Goal: Information Seeking & Learning: Learn about a topic

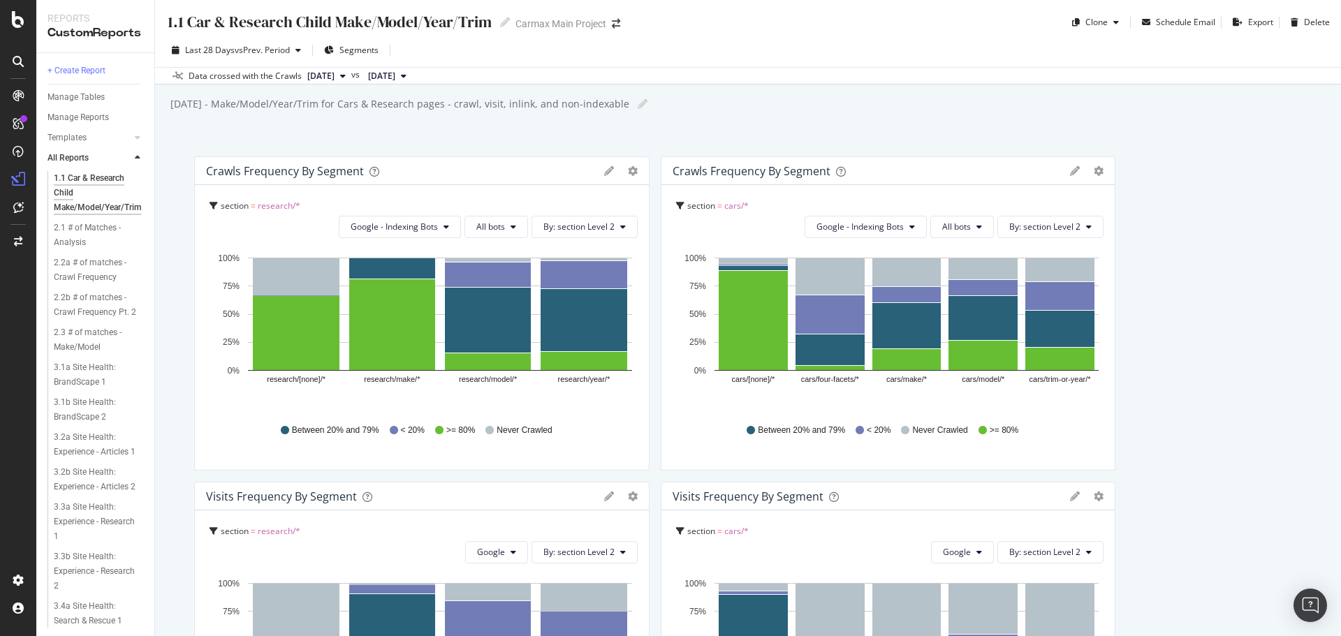
click at [166, 126] on div "1.1 Car & Research Child Make/Model/Year/Trim 1.1 Car & Research Child Make/Mod…" at bounding box center [748, 318] width 1186 height 636
click at [82, 126] on div "Overview" at bounding box center [72, 129] width 40 height 14
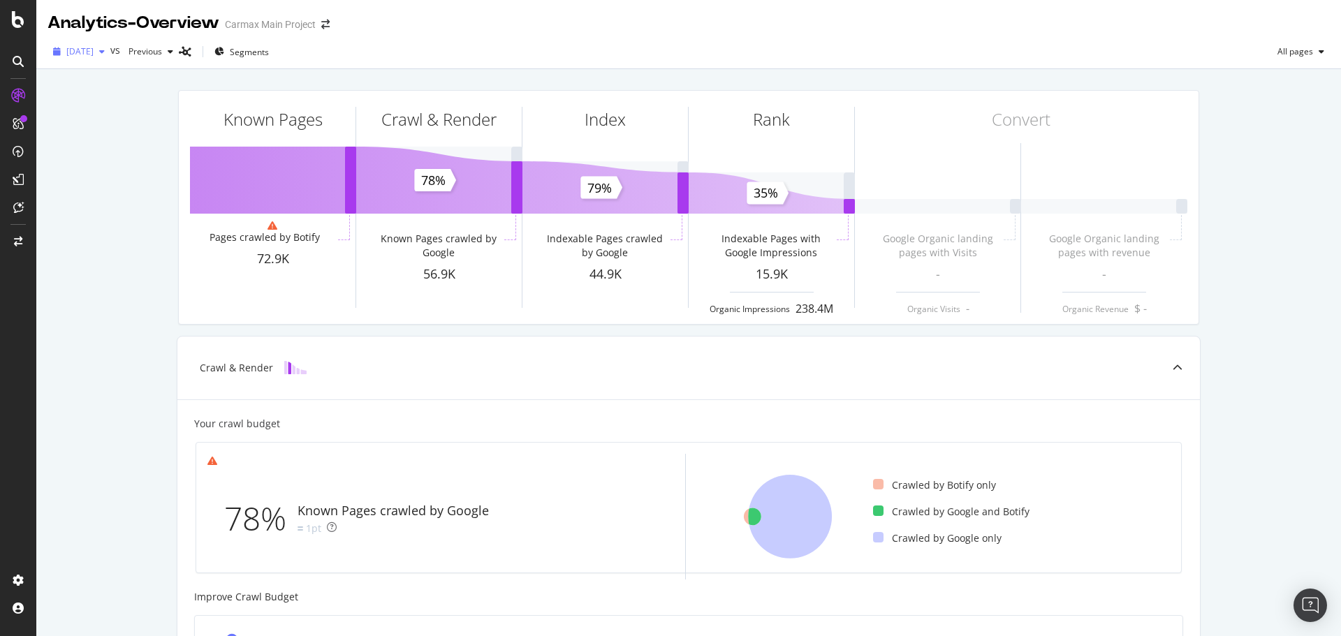
click at [87, 53] on span "[DATE]" at bounding box center [79, 51] width 27 height 12
click at [105, 307] on div "Known Pages Pages crawled by Botify 72.9K Crawl & Render Known Pages crawled by…" at bounding box center [688, 540] width 1304 height 942
click at [73, 161] on div "ActionBoard" at bounding box center [79, 157] width 54 height 14
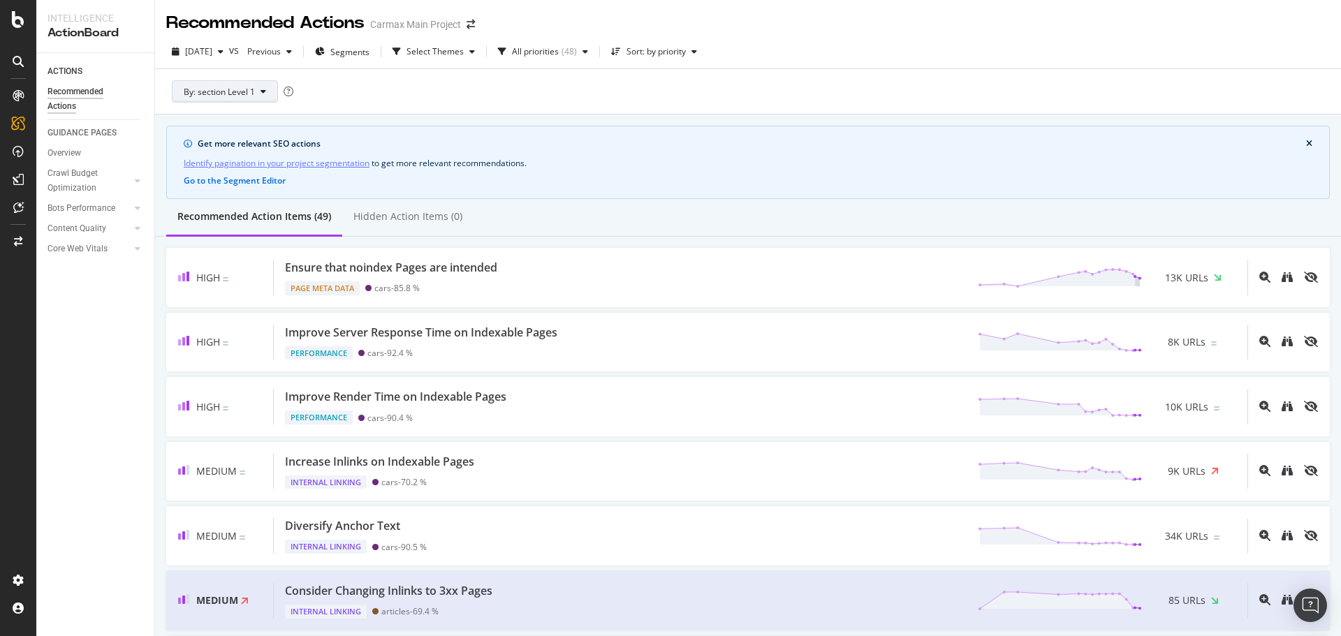
click at [224, 91] on span "By: section Level 1" at bounding box center [219, 92] width 71 height 12
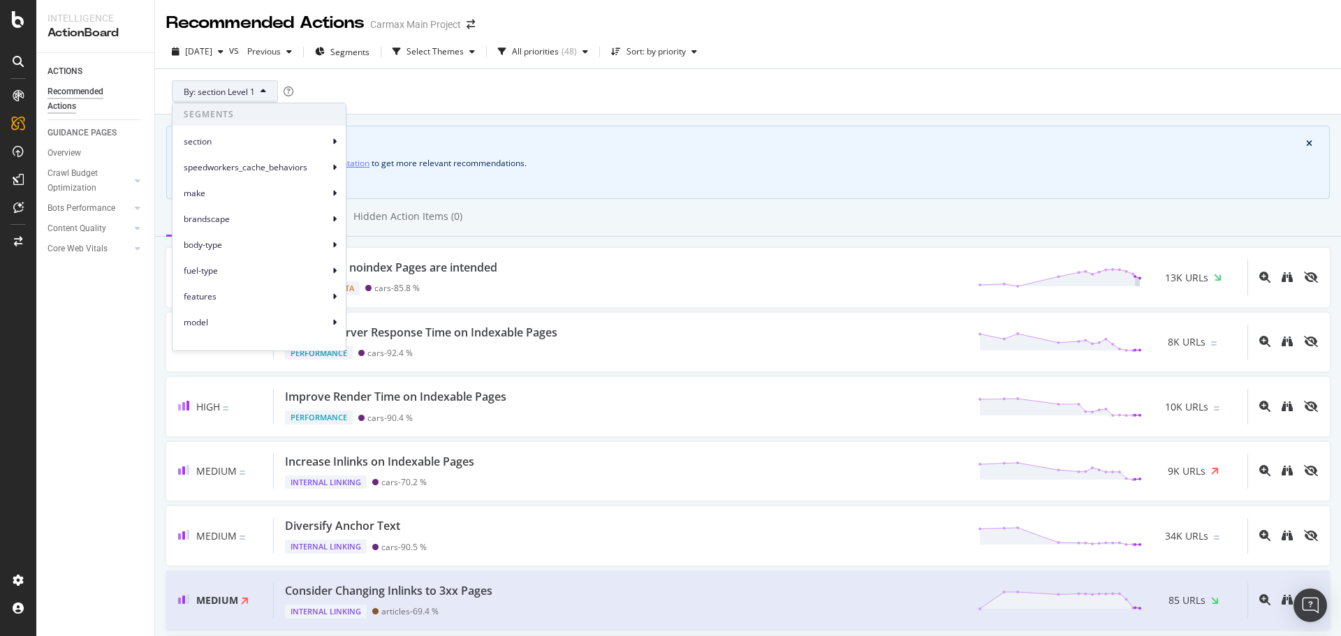
click at [224, 89] on span "By: section Level 1" at bounding box center [219, 92] width 71 height 12
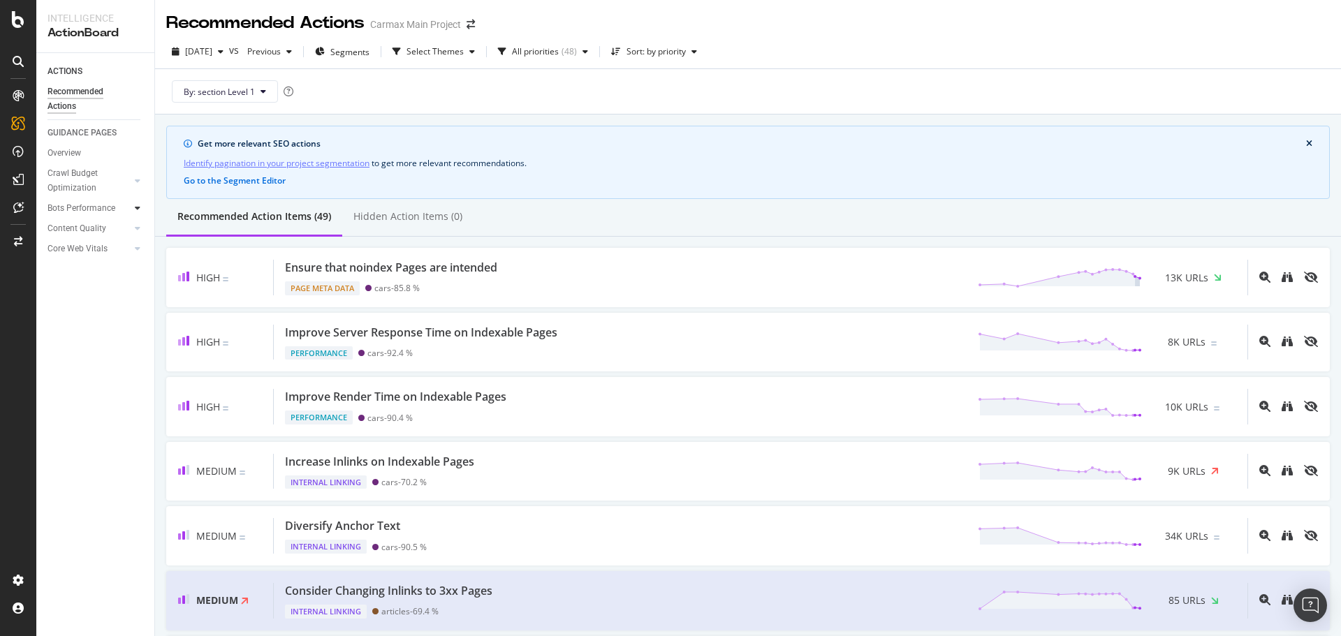
click at [133, 209] on div at bounding box center [138, 208] width 14 height 14
click at [124, 225] on div "Bot Discovery Time" at bounding box center [90, 228] width 72 height 15
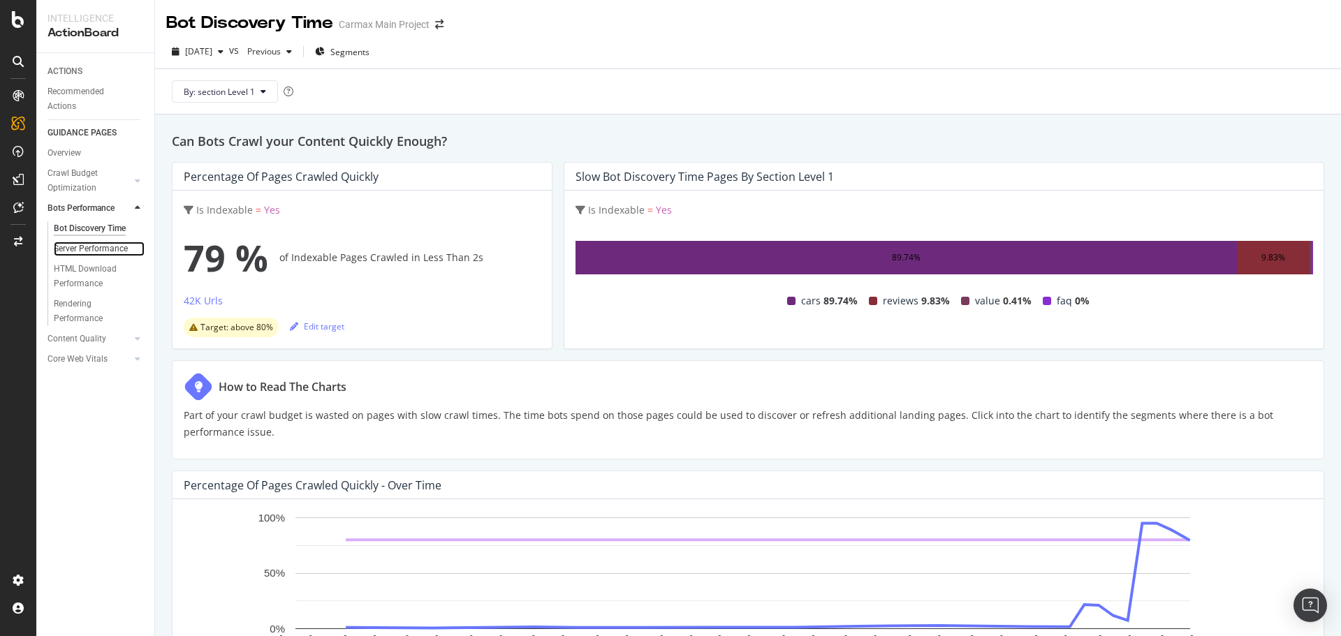
click at [133, 243] on div at bounding box center [138, 249] width 14 height 14
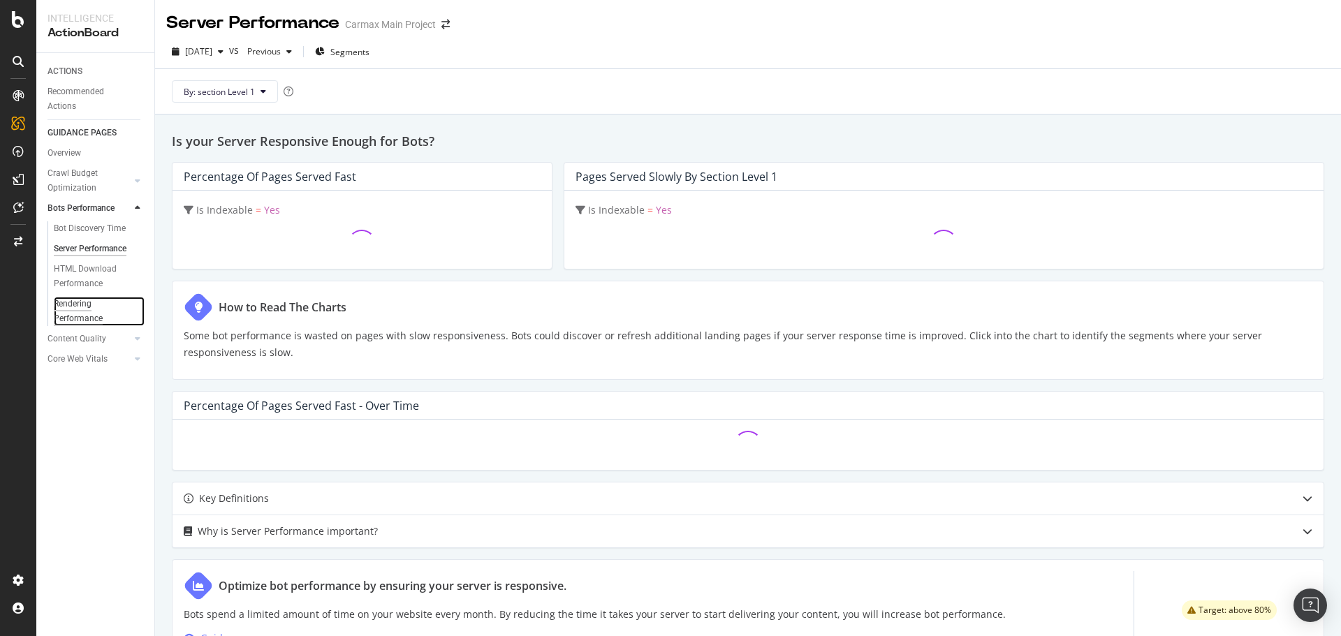
click at [89, 313] on div "Rendering Performance" at bounding box center [93, 311] width 78 height 29
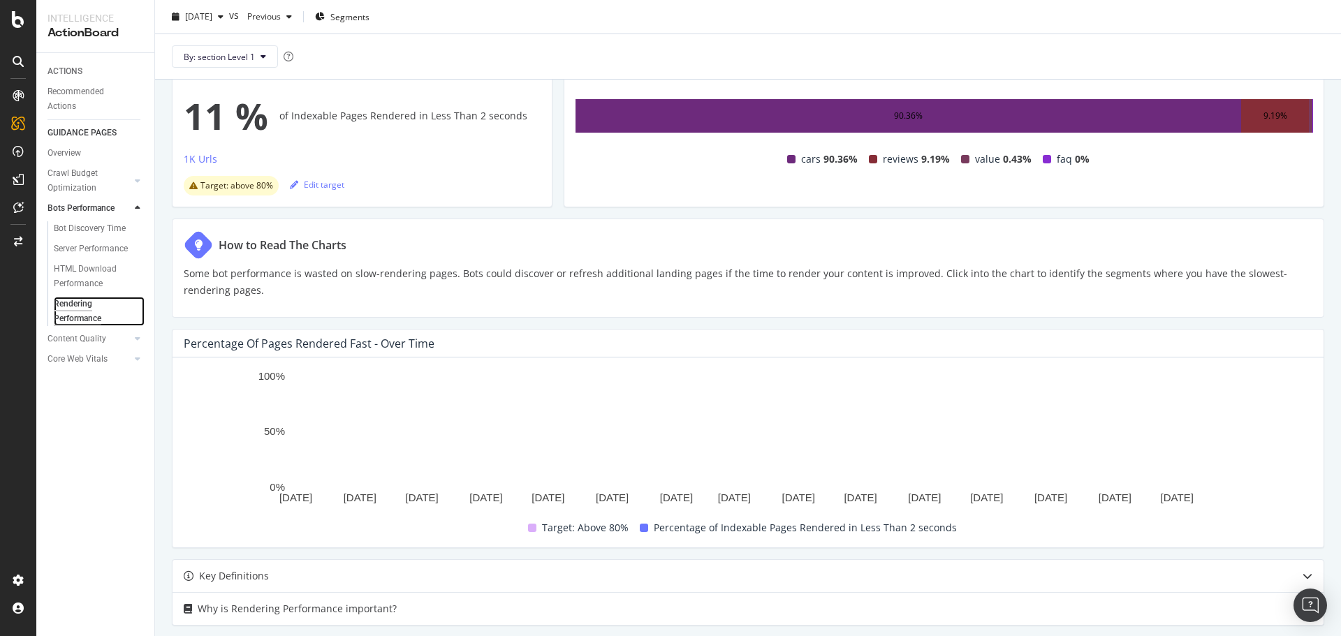
scroll to position [135, 0]
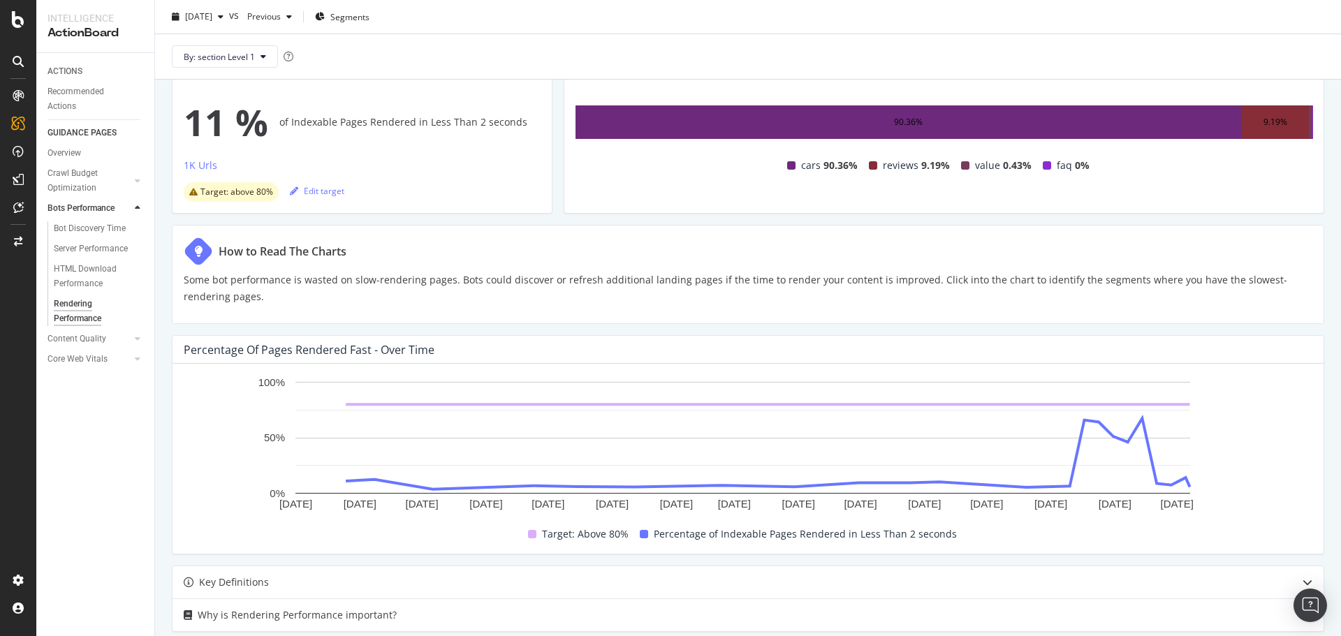
click at [601, 286] on p "Some bot performance is wasted on slow-rendering pages. Bots could discover or …" at bounding box center [748, 289] width 1128 height 34
click at [640, 403] on rect "A chart." at bounding box center [742, 438] width 895 height 112
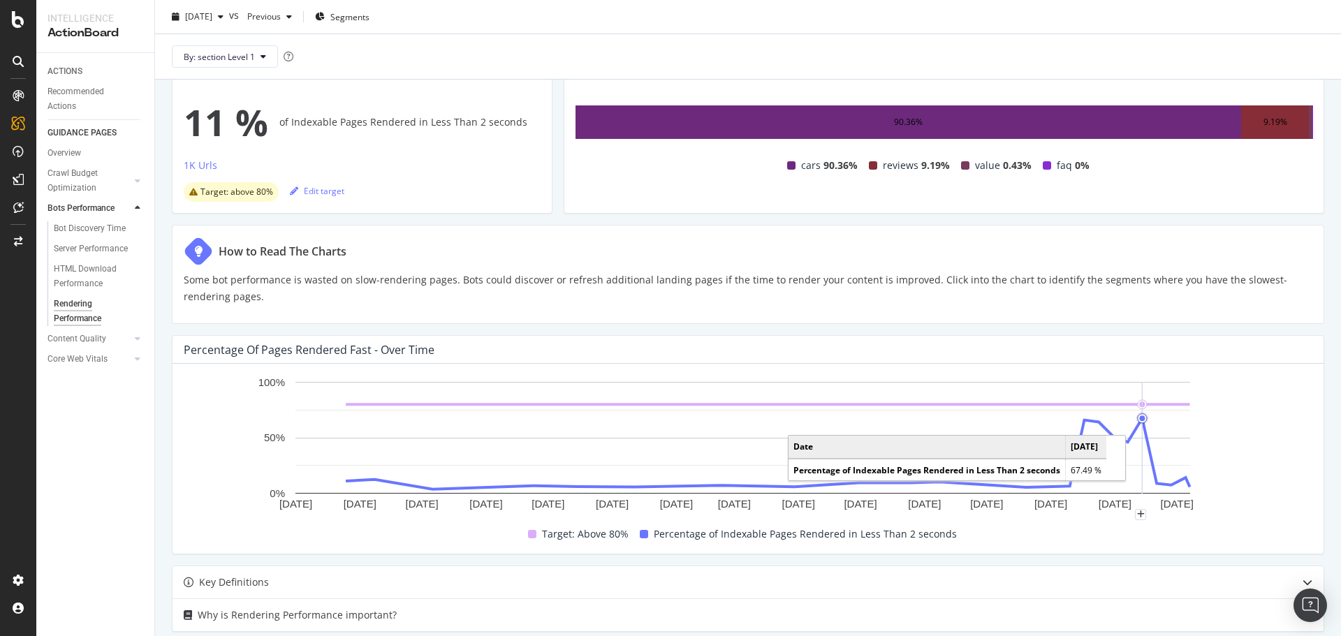
click at [1140, 418] on circle "A chart." at bounding box center [1142, 418] width 6 height 6
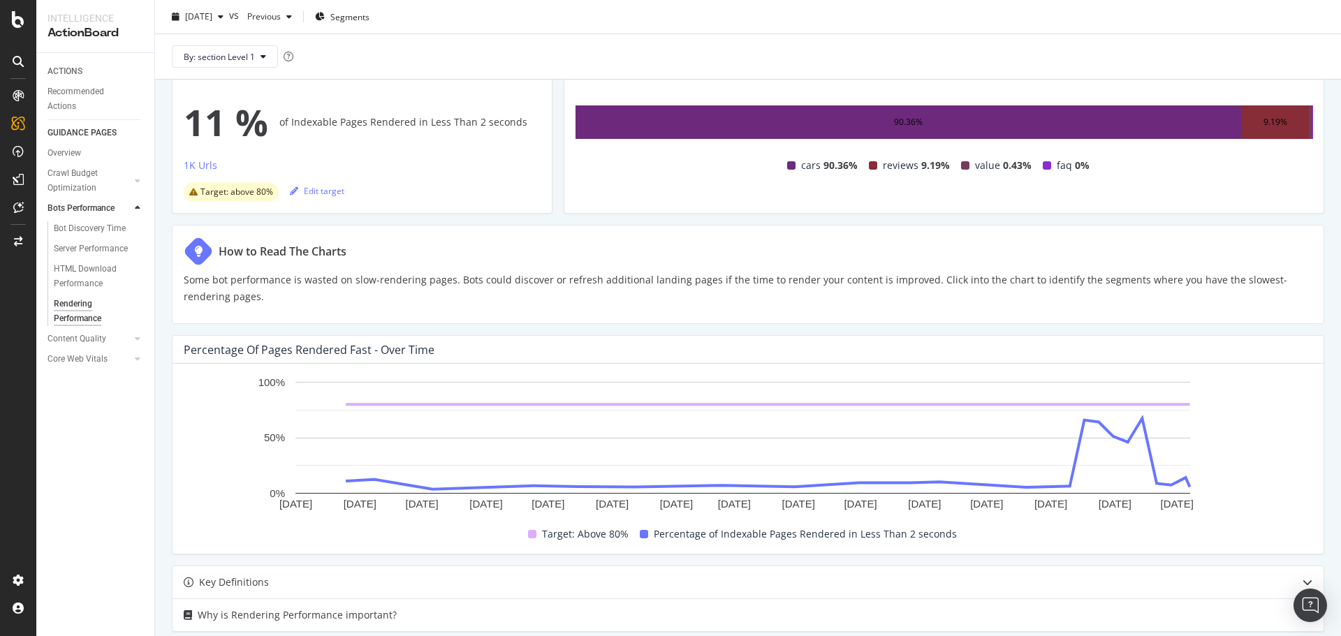
click at [309, 269] on div "How to Read The Charts Some bot performance is wasted on slow-rendering pages. …" at bounding box center [748, 274] width 1128 height 75
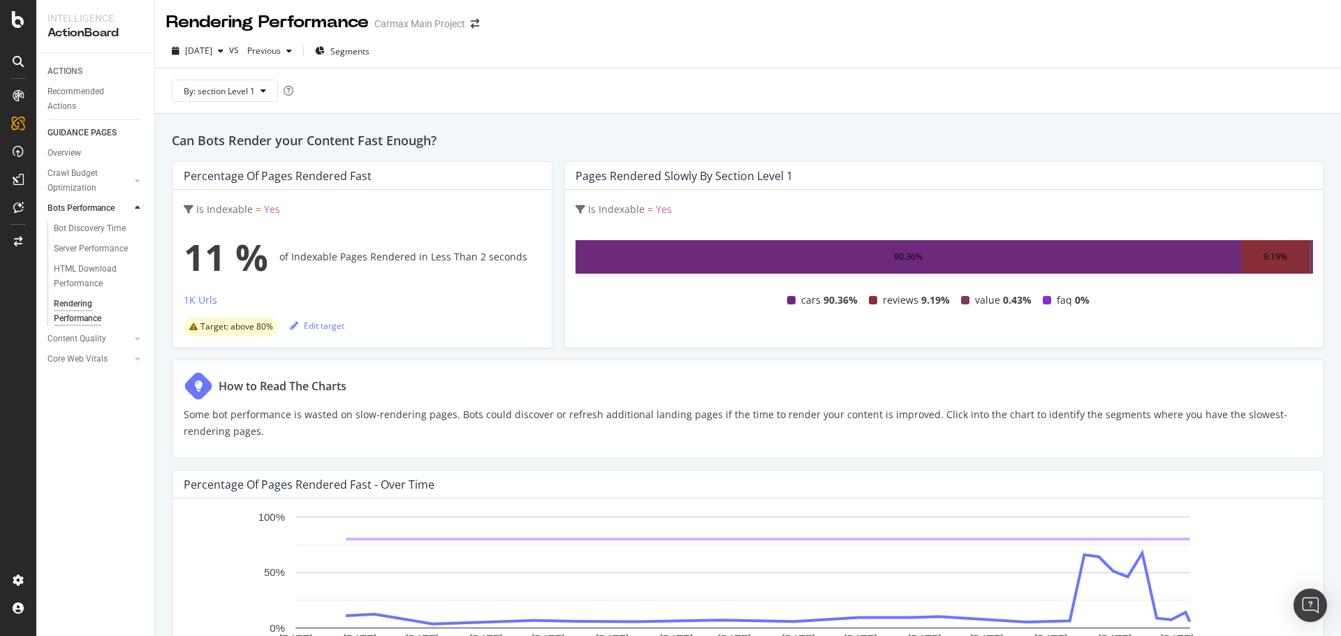
scroll to position [0, 0]
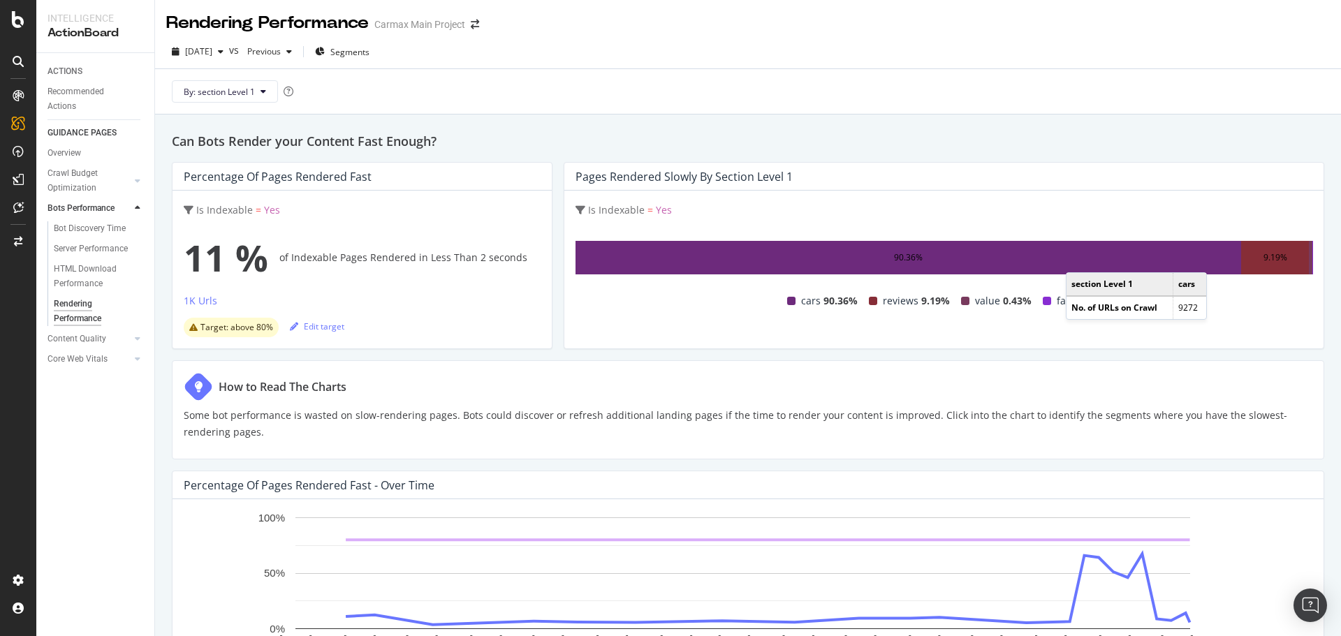
click at [1210, 258] on div "90.36%" at bounding box center [908, 258] width 666 height 34
click at [89, 177] on div "Crawl Budget Optimization" at bounding box center [83, 180] width 73 height 29
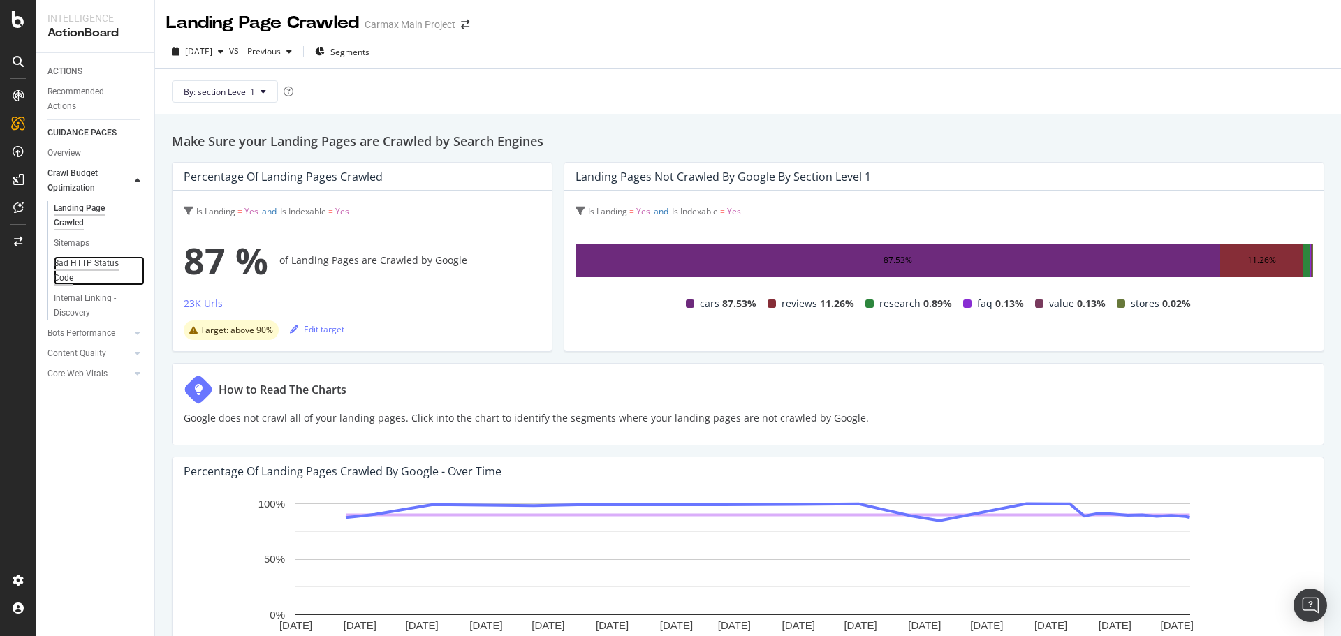
click at [91, 270] on div "Bad HTTP Status Code" at bounding box center [93, 270] width 78 height 29
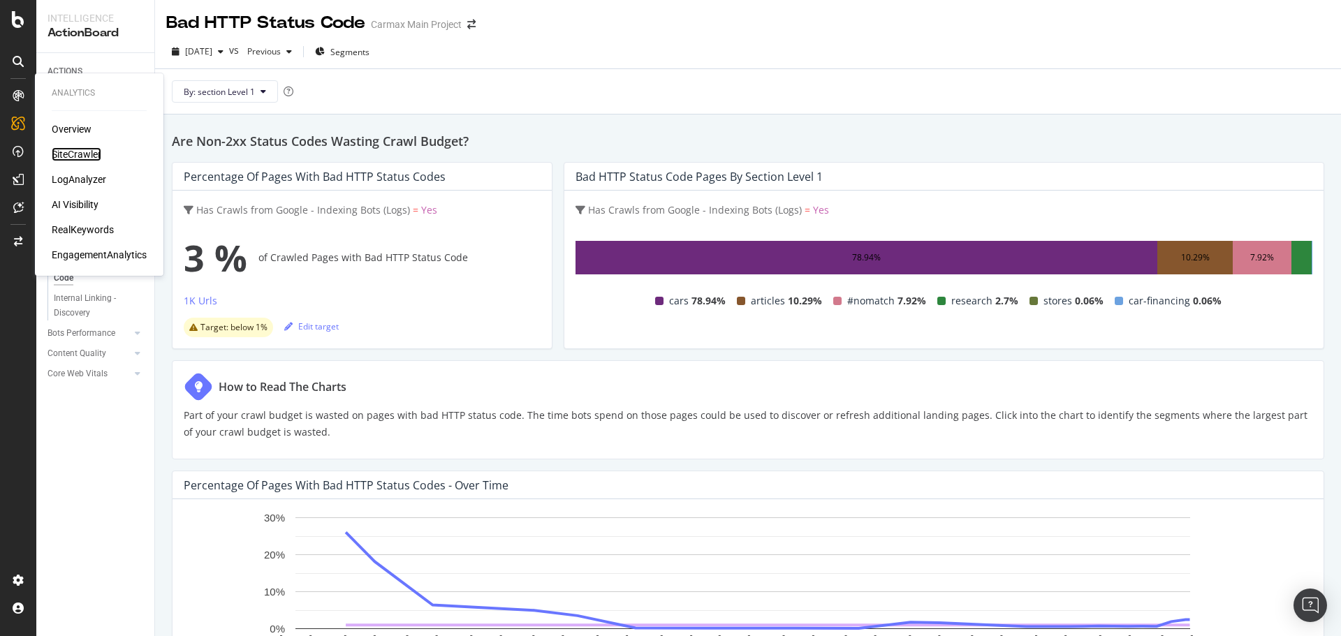
click at [91, 154] on div "SiteCrawler" at bounding box center [77, 154] width 50 height 14
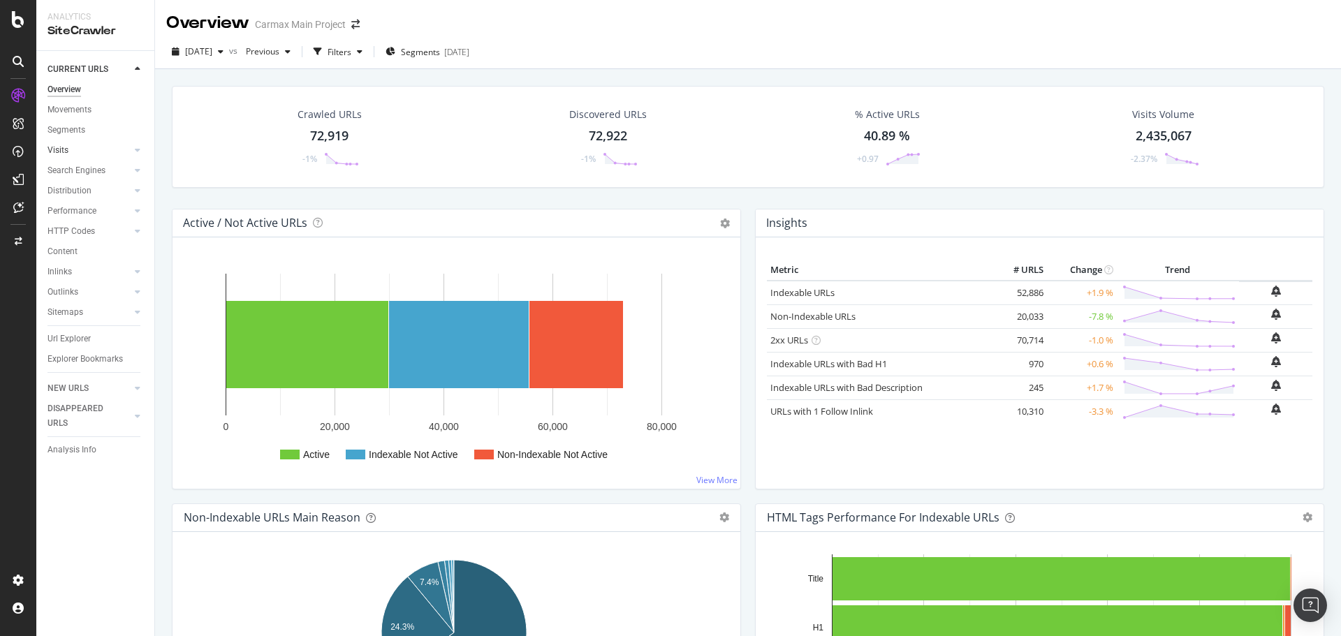
click at [100, 145] on link "Visits" at bounding box center [88, 150] width 83 height 15
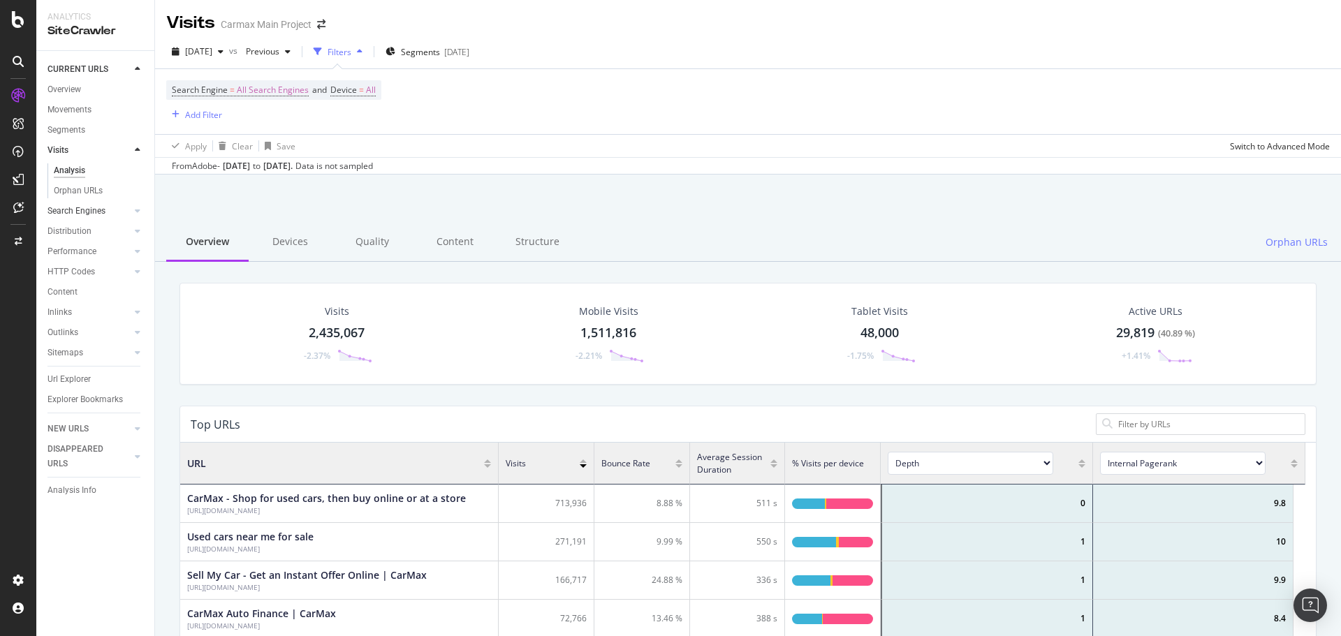
scroll to position [409, 1114]
click at [105, 212] on link "Search Engines" at bounding box center [88, 211] width 83 height 15
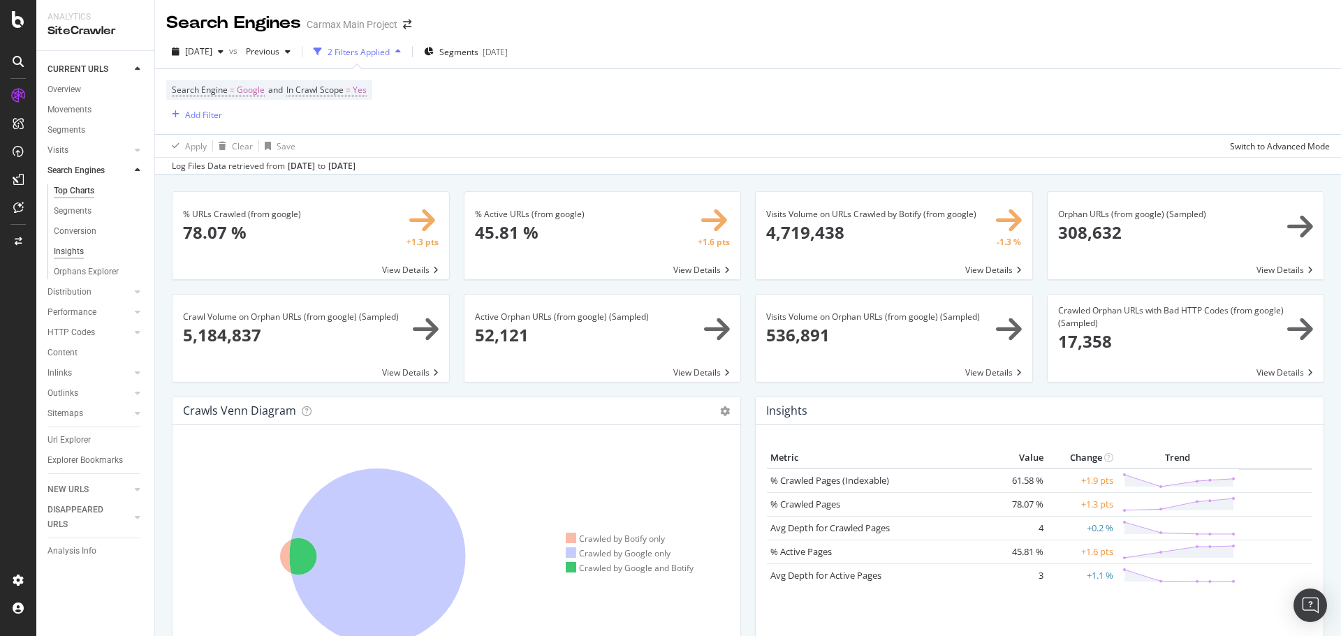
click at [71, 249] on div "Insights" at bounding box center [69, 251] width 30 height 15
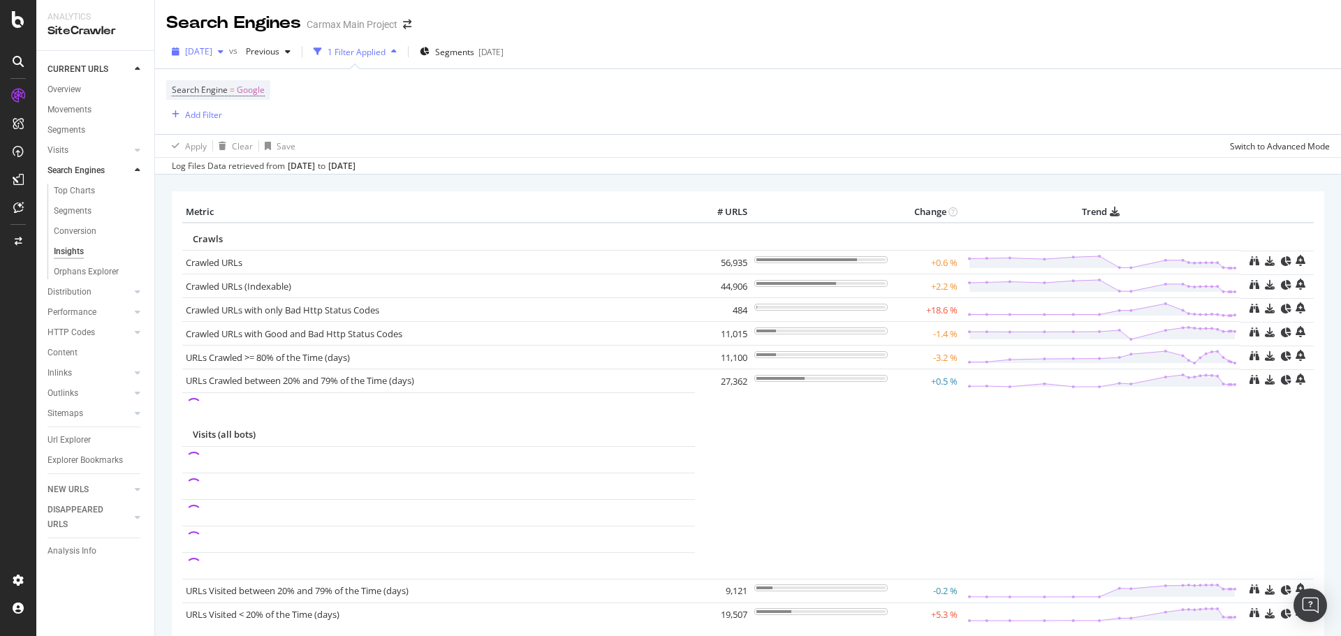
click at [212, 49] on span "[DATE]" at bounding box center [198, 51] width 27 height 12
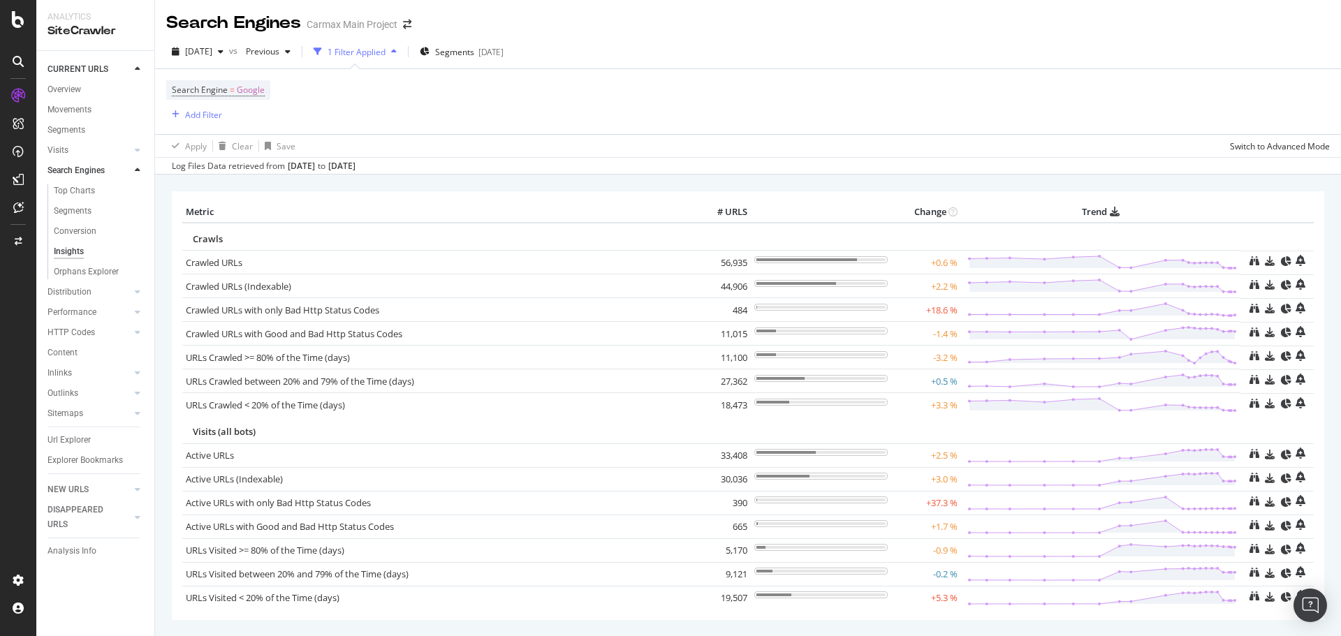
click at [395, 87] on div "Search Engine = Google Add Filter" at bounding box center [747, 101] width 1163 height 65
click at [136, 172] on icon at bounding box center [138, 170] width 6 height 8
click at [503, 52] on div "[DATE]" at bounding box center [490, 52] width 25 height 12
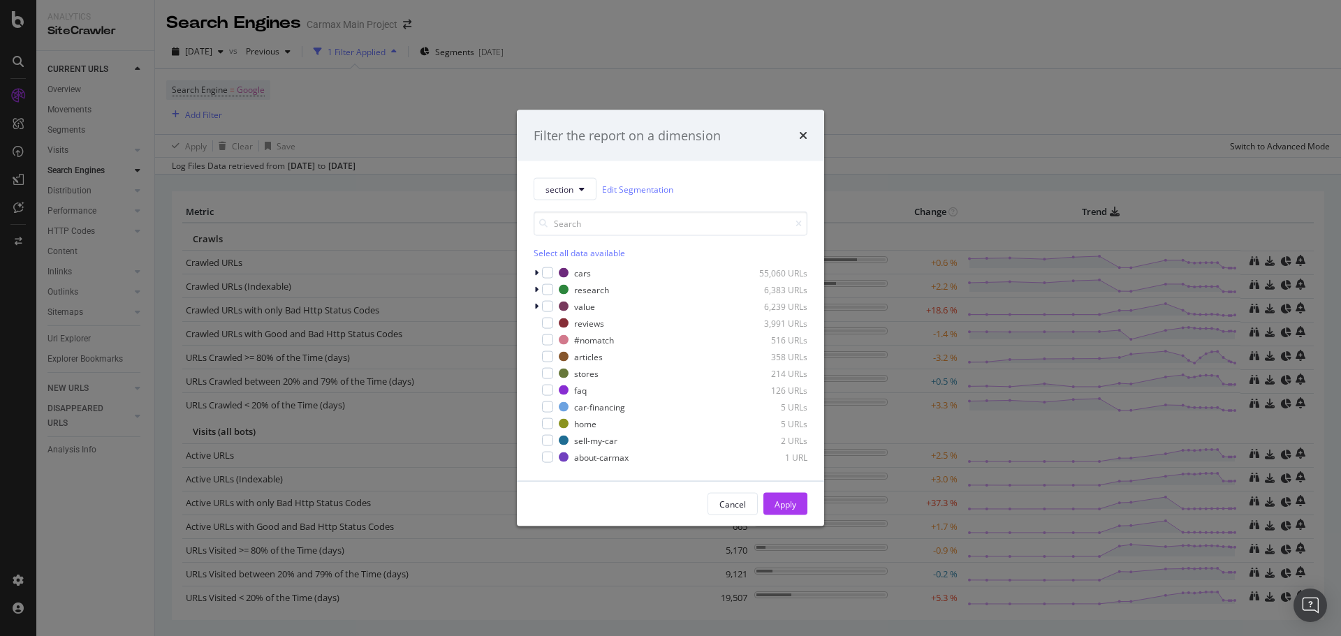
click at [446, 99] on div "Filter the report on a dimension section Edit Segmentation Select all data avai…" at bounding box center [670, 318] width 1341 height 636
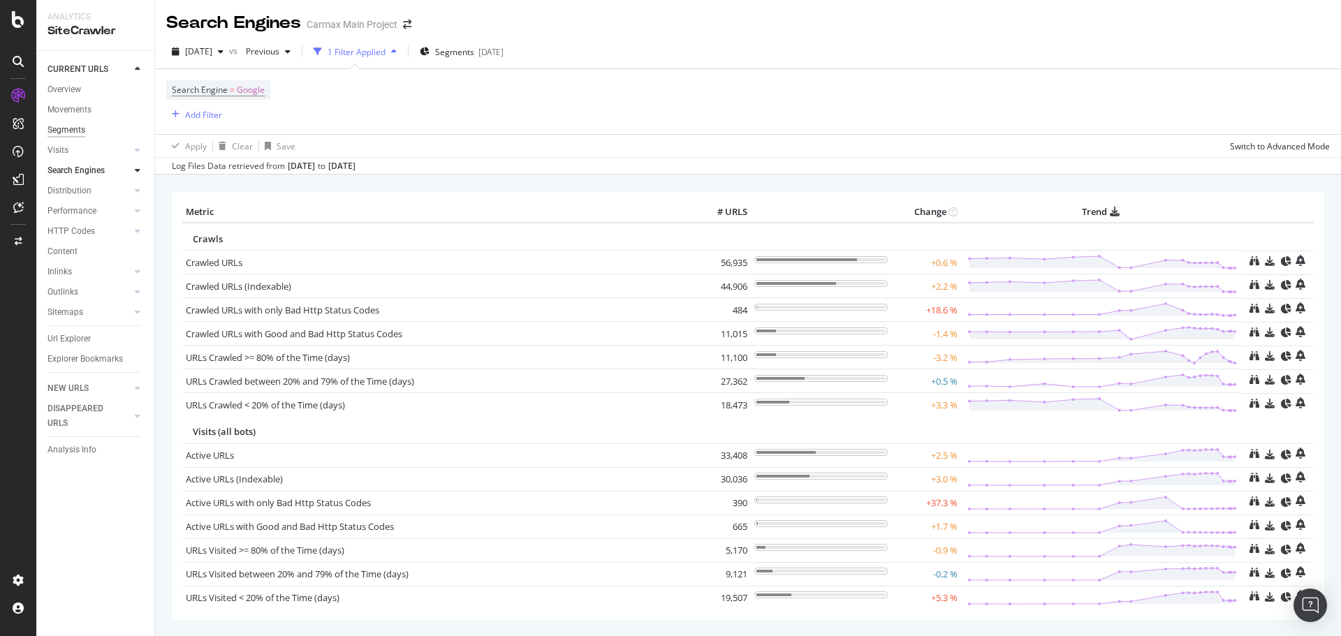
click at [79, 131] on div "Segments" at bounding box center [66, 130] width 38 height 15
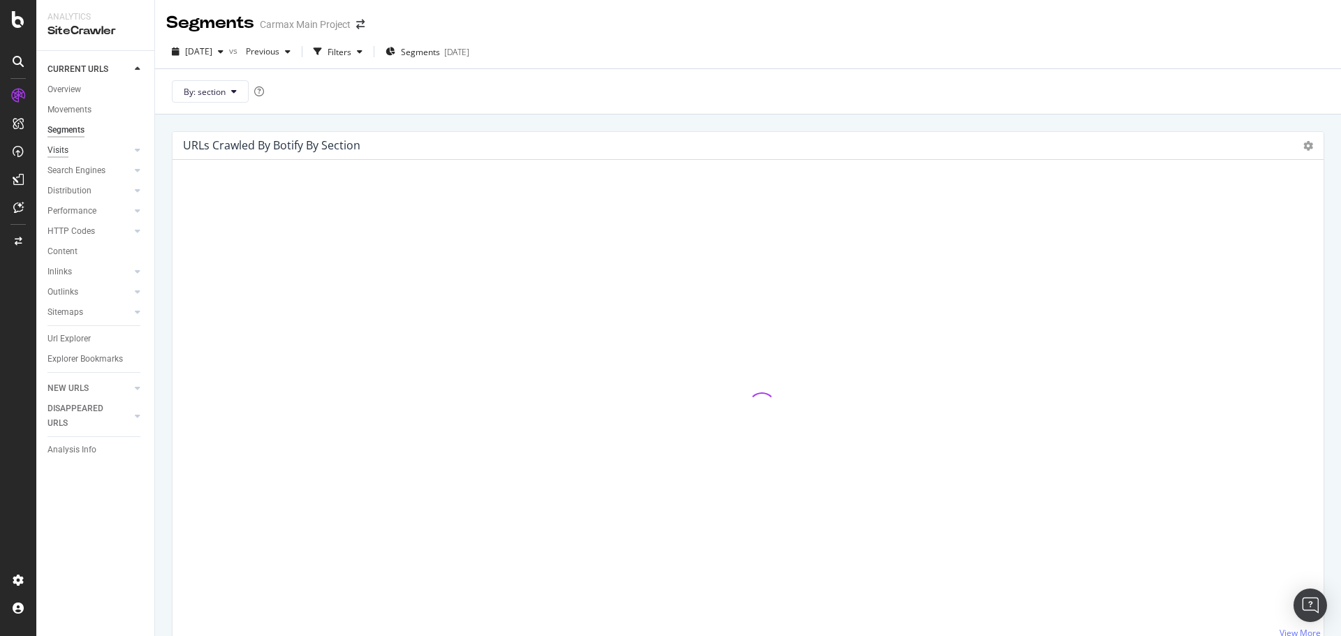
click at [65, 155] on div "Visits" at bounding box center [57, 150] width 21 height 15
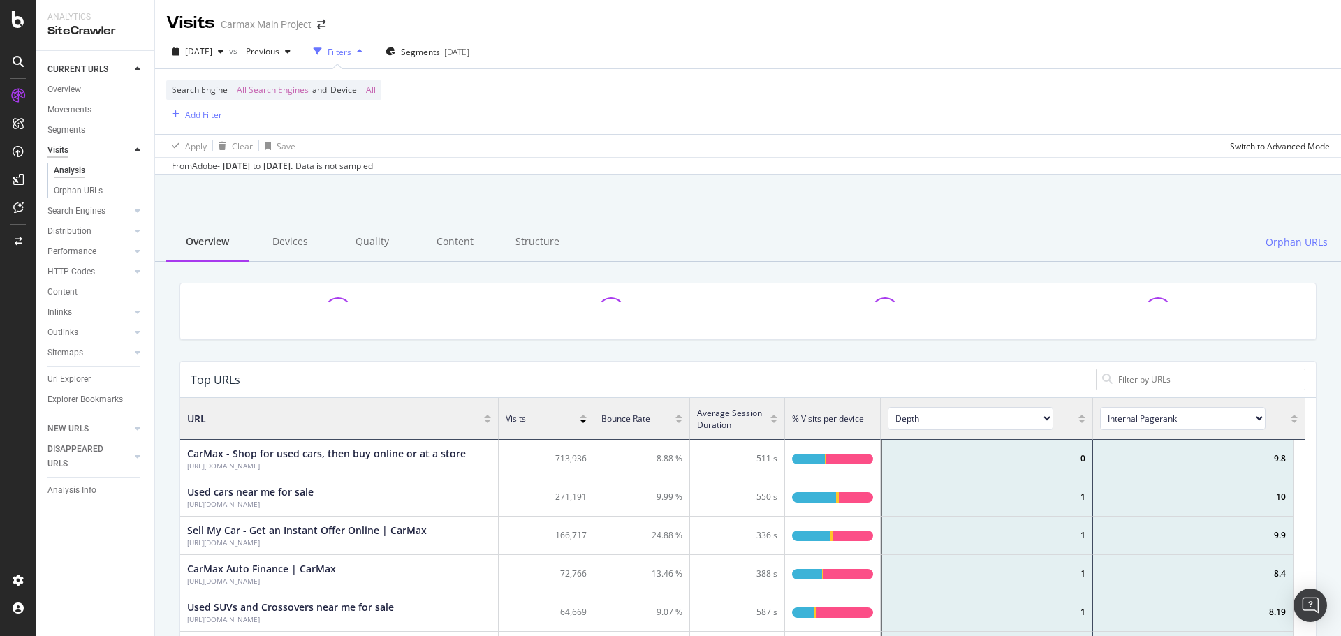
scroll to position [409, 1114]
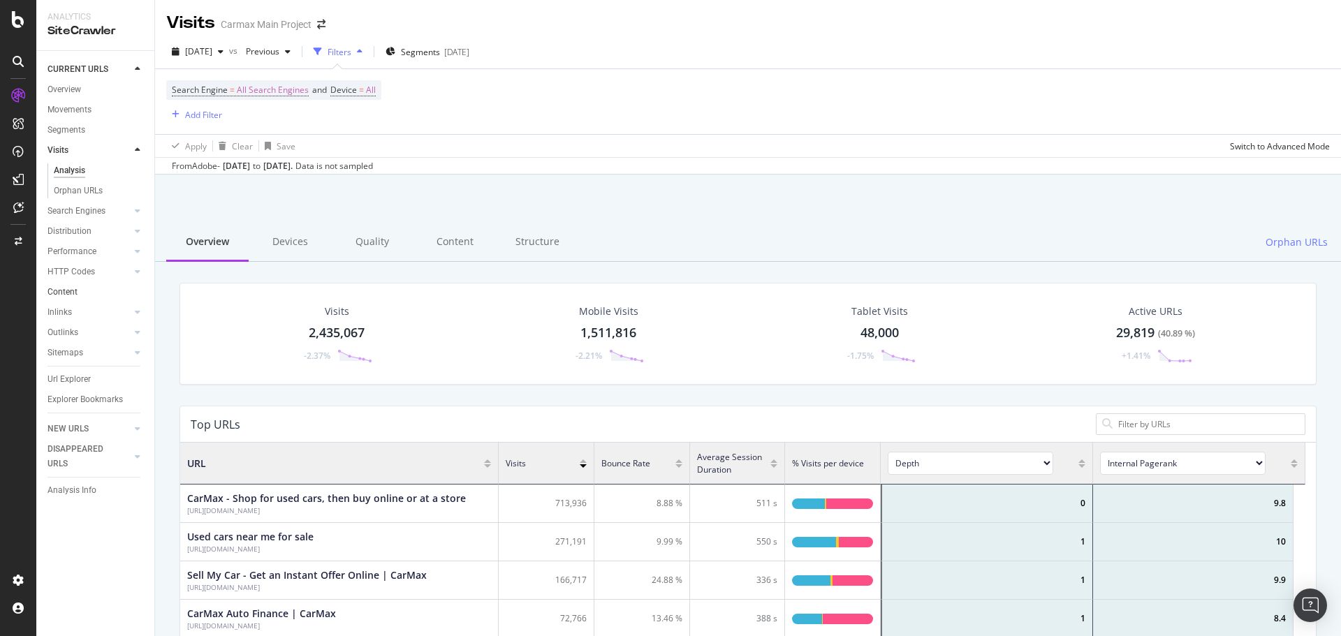
click at [115, 290] on link "Content" at bounding box center [95, 292] width 97 height 15
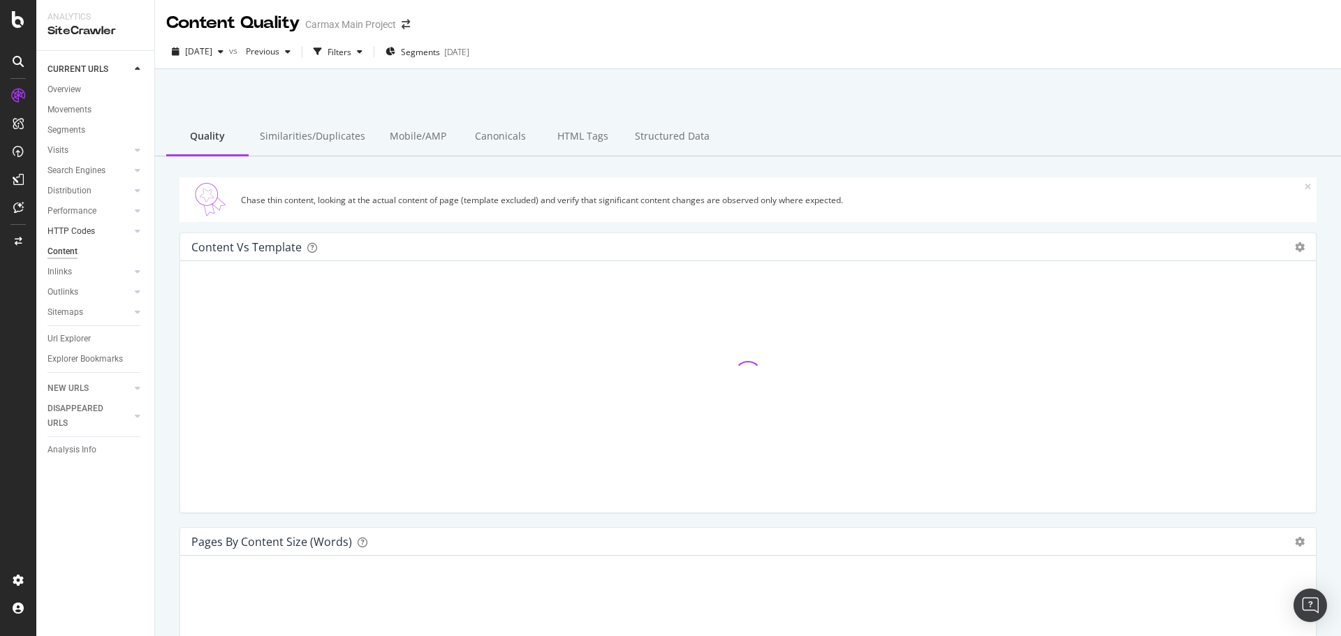
click at [96, 231] on link "HTTP Codes" at bounding box center [88, 231] width 83 height 15
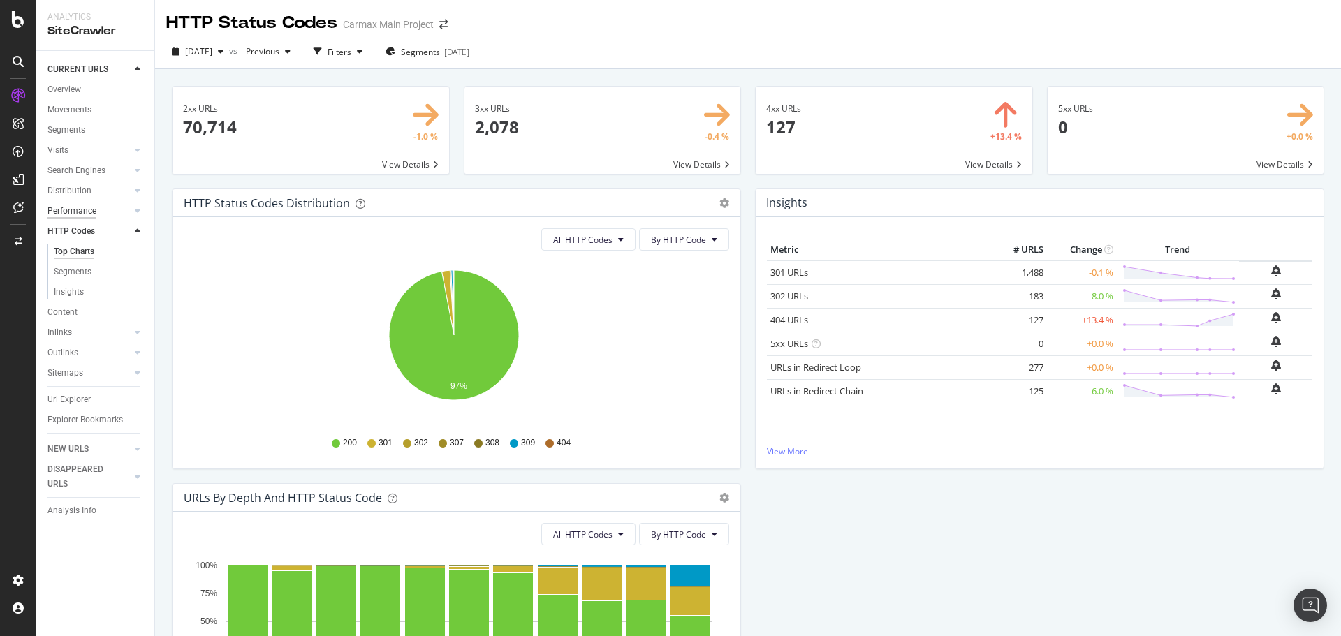
click at [94, 209] on div "Performance" at bounding box center [71, 211] width 49 height 15
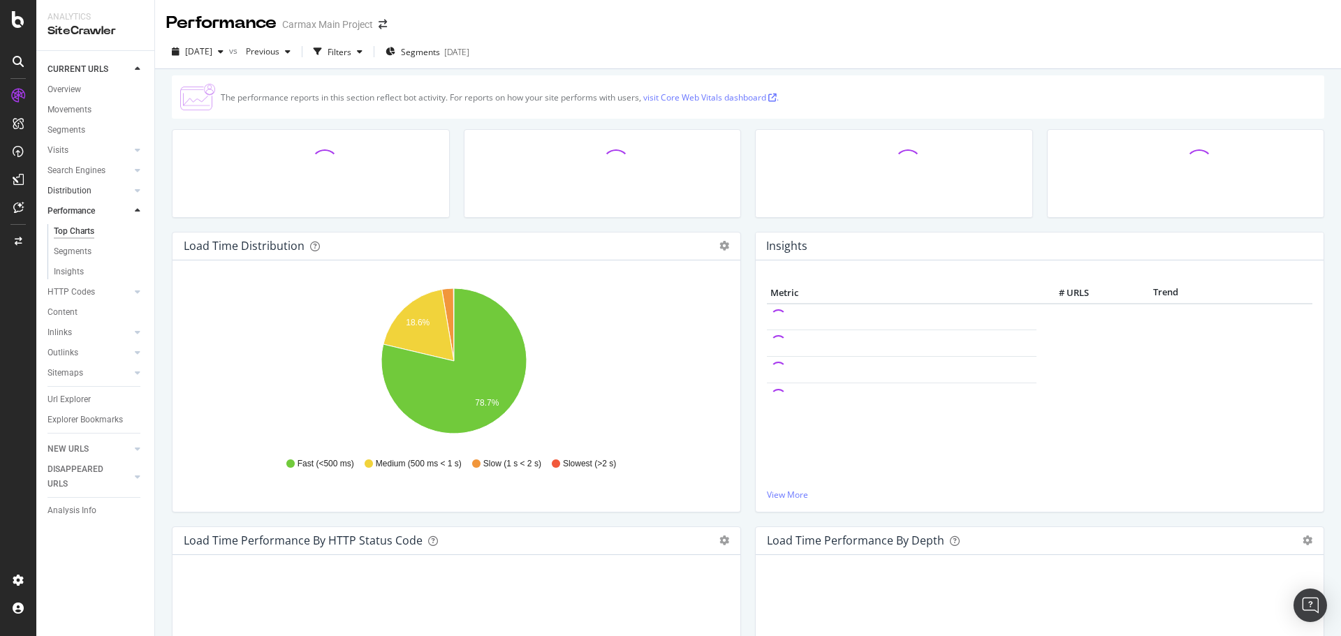
click at [91, 184] on link "Distribution" at bounding box center [88, 191] width 83 height 15
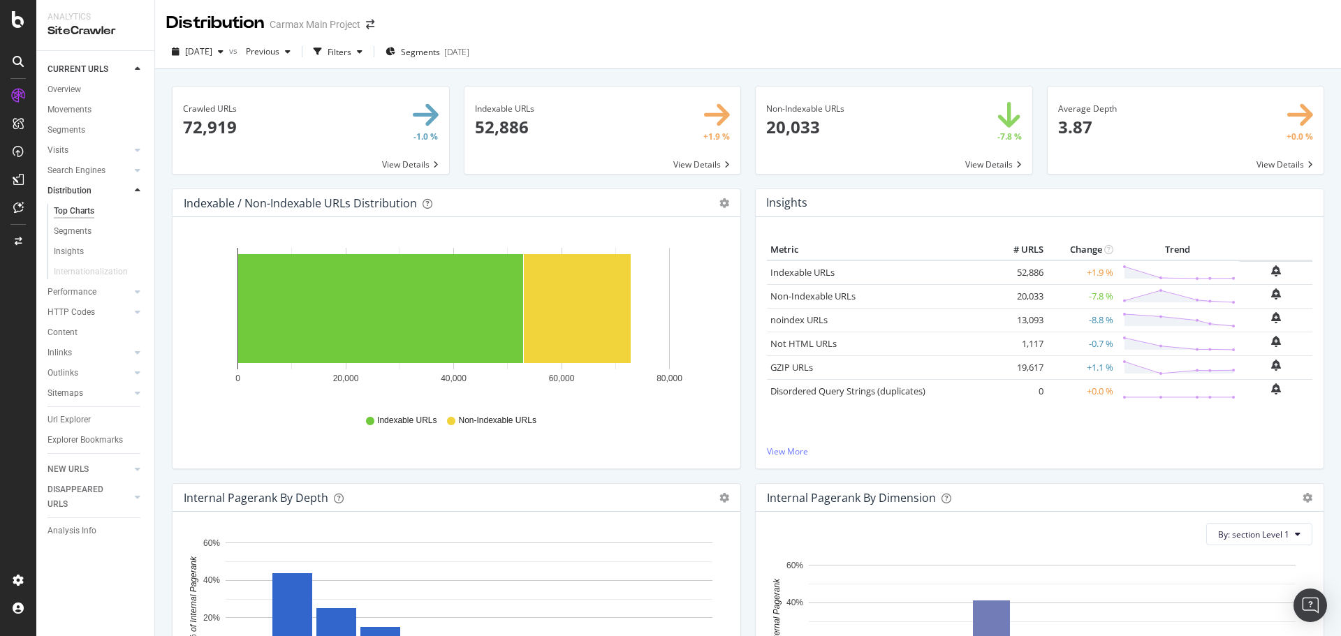
drag, startPoint x: 75, startPoint y: 189, endPoint x: 133, endPoint y: 193, distance: 58.9
click at [75, 189] on div "Distribution" at bounding box center [69, 191] width 44 height 15
click at [138, 190] on icon at bounding box center [138, 190] width 6 height 8
click at [134, 171] on div at bounding box center [138, 170] width 14 height 14
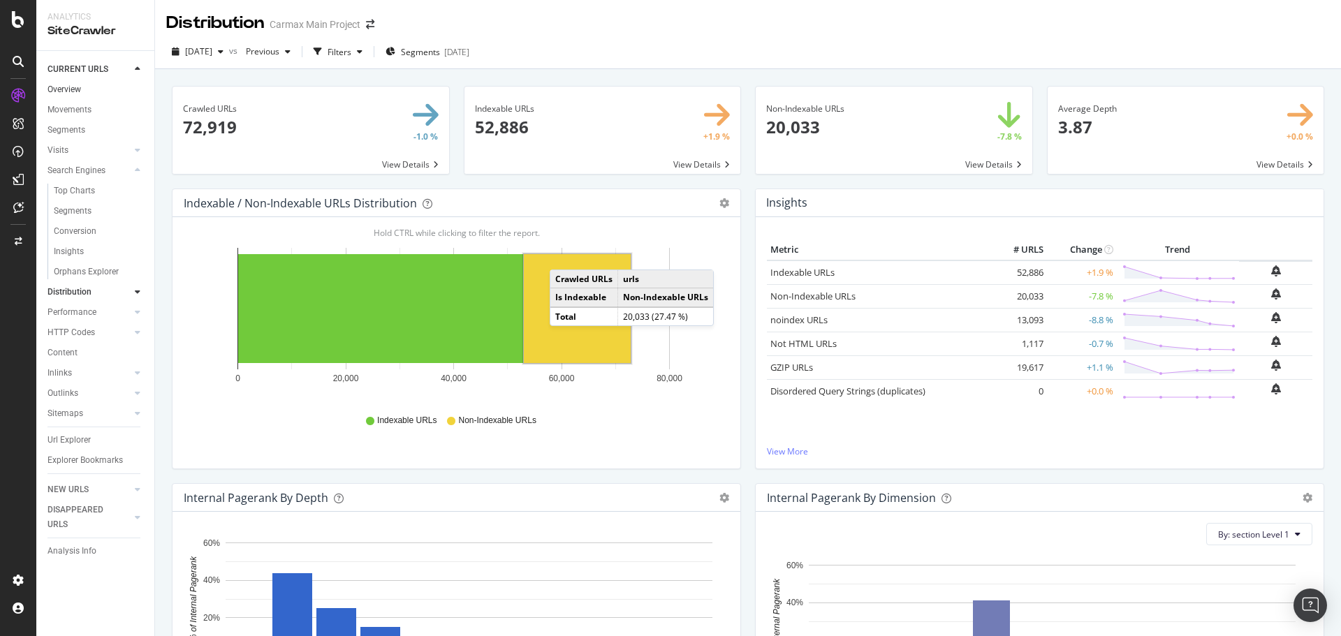
click at [84, 85] on link "Overview" at bounding box center [95, 89] width 97 height 15
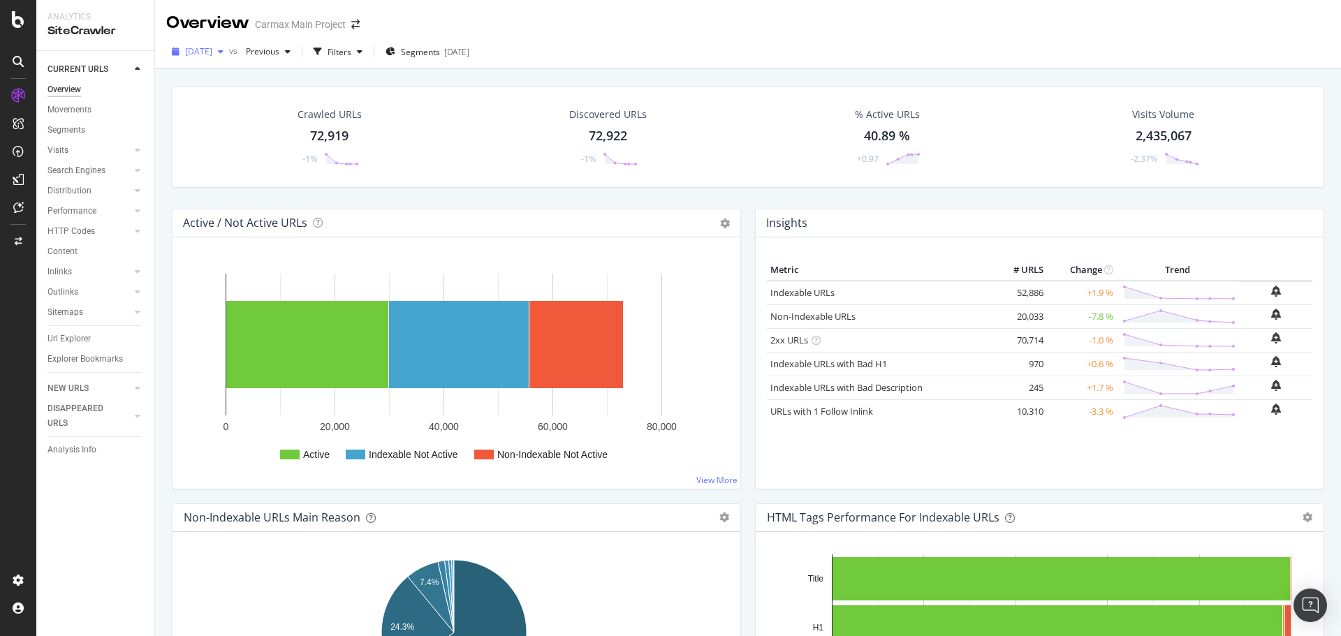
click at [212, 50] on span "[DATE]" at bounding box center [198, 51] width 27 height 12
click at [369, 96] on div "Crawled URLs 72,919 -1% Discovered URLs 72,922 -1% % Active URLs 40.89 % +0.97 …" at bounding box center [748, 137] width 1152 height 102
click at [279, 46] on span "Previous" at bounding box center [259, 51] width 39 height 12
click at [332, 138] on div "[DATE]" at bounding box center [308, 135] width 75 height 13
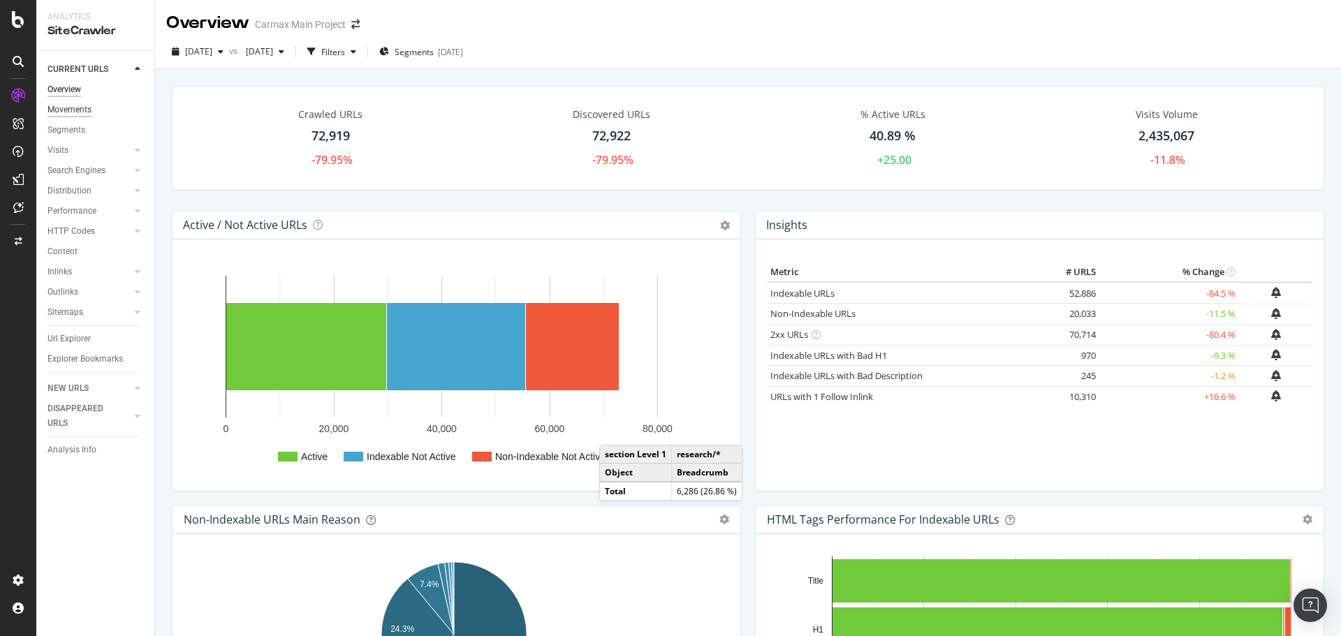
drag, startPoint x: 78, startPoint y: 112, endPoint x: 78, endPoint y: 103, distance: 9.8
click at [78, 112] on div "Movements" at bounding box center [69, 110] width 44 height 15
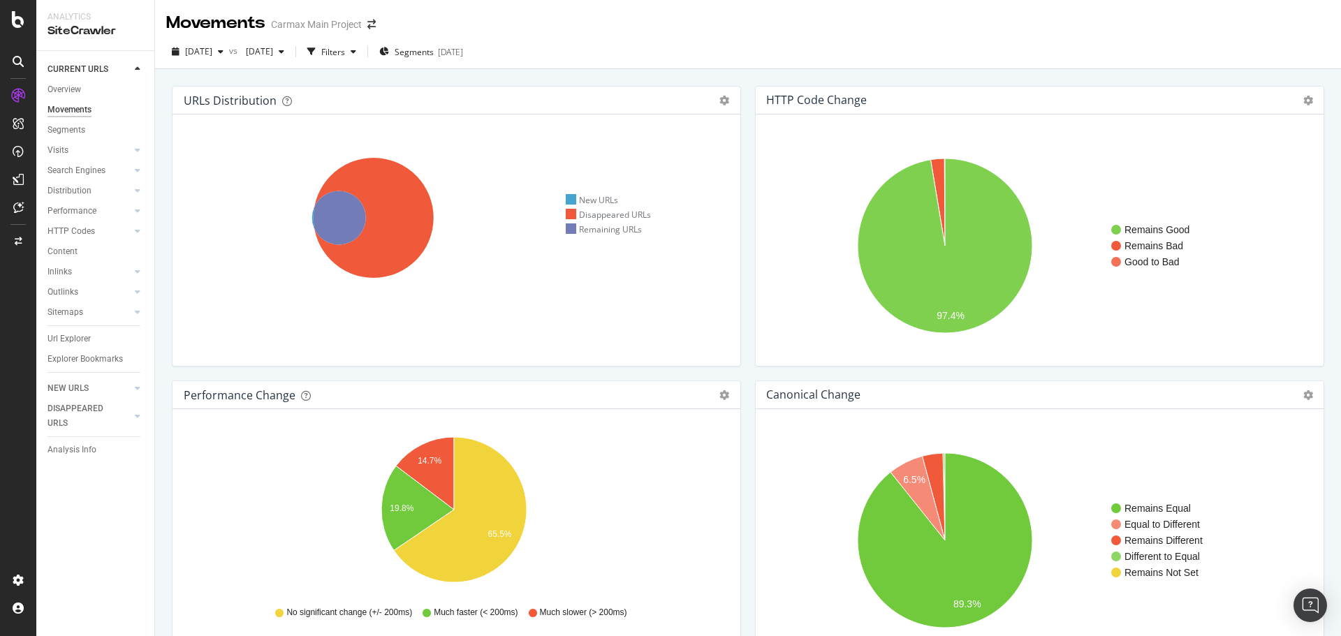
drag, startPoint x: 88, startPoint y: 338, endPoint x: 211, endPoint y: 407, distance: 141.0
click at [88, 338] on div "Url Explorer" at bounding box center [68, 339] width 43 height 15
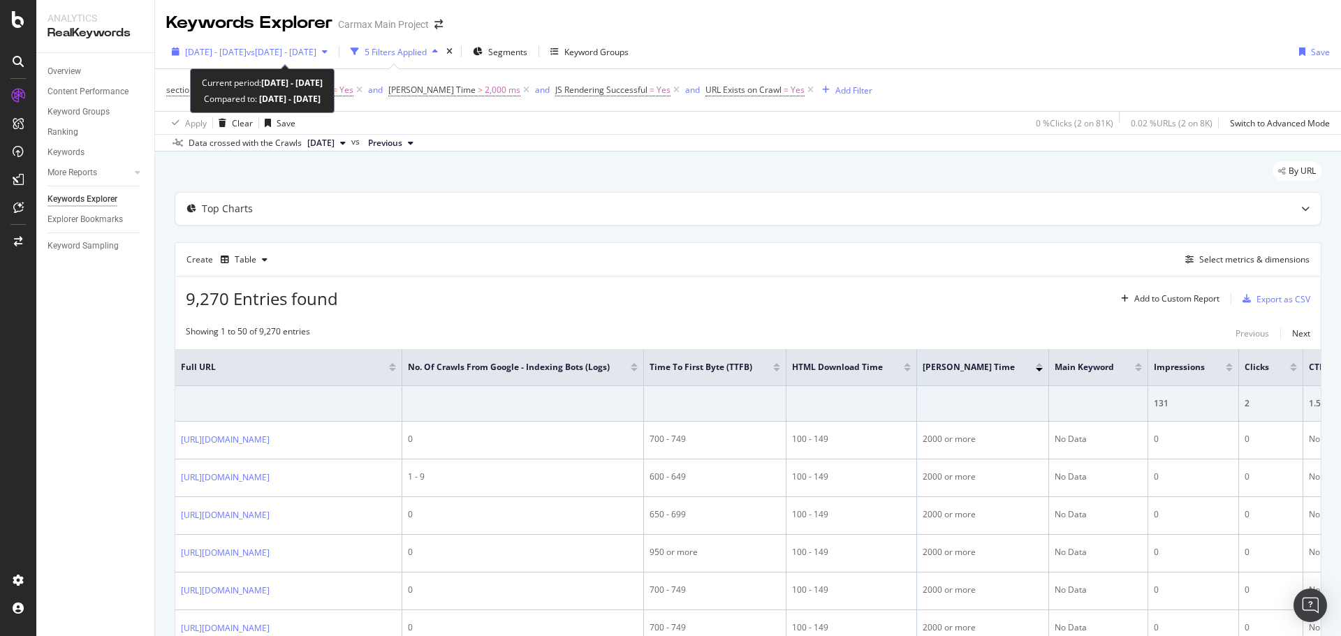
click at [314, 52] on span "vs 2025 Oct. 7th - Oct. 7th" at bounding box center [282, 52] width 70 height 12
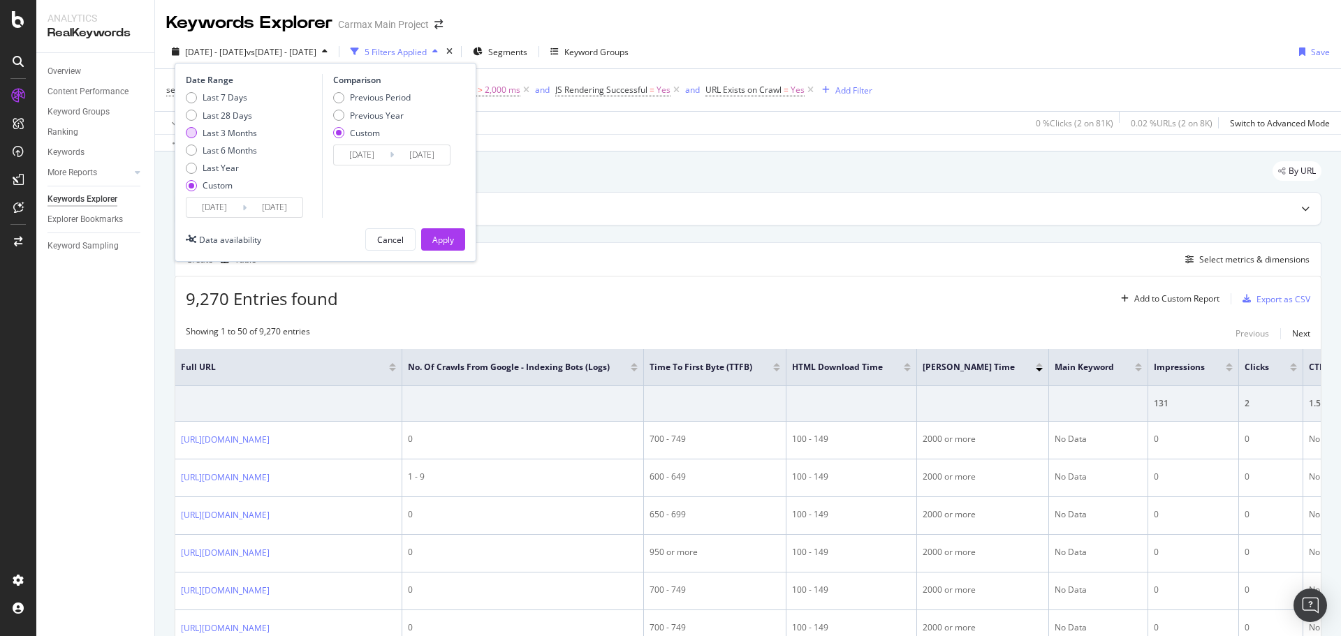
click at [218, 130] on div "Last 3 Months" at bounding box center [230, 133] width 54 height 12
type input "2025/07/13"
type input "2025/10/12"
click at [236, 115] on div "Last 28 Days" at bounding box center [228, 116] width 50 height 12
click at [233, 127] on div "Last 3 Months" at bounding box center [230, 133] width 54 height 12
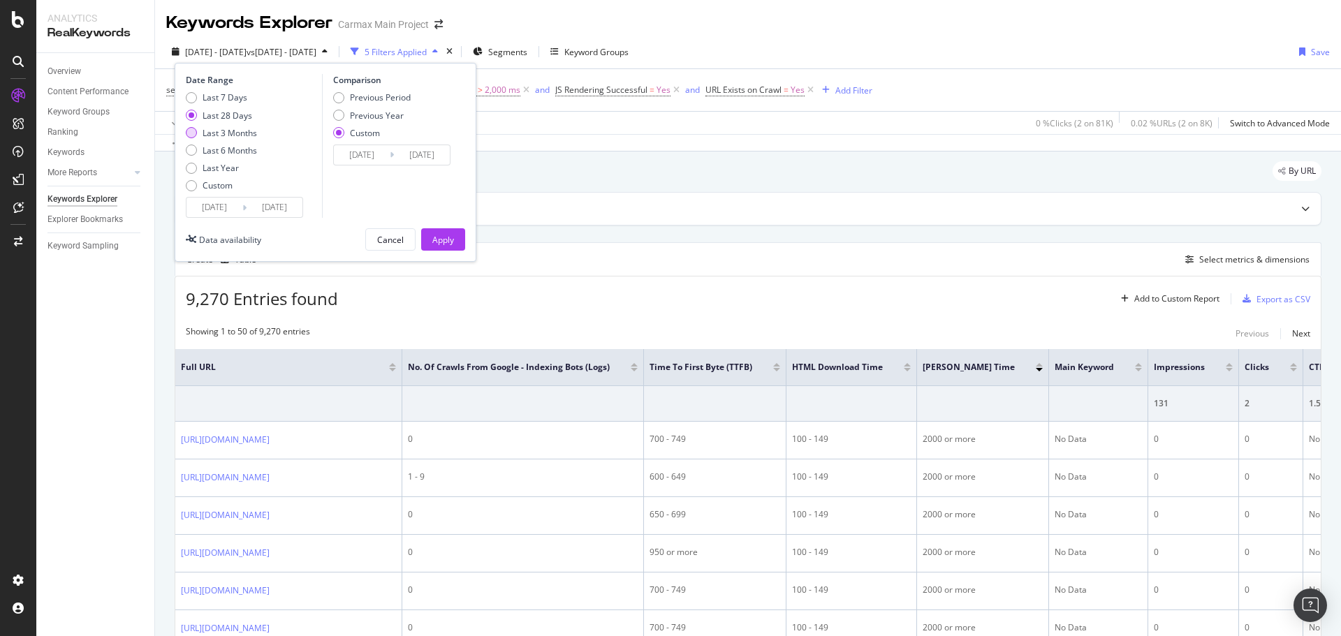
type input "2025/07/13"
click at [267, 209] on input "2025/10/12" at bounding box center [275, 208] width 56 height 20
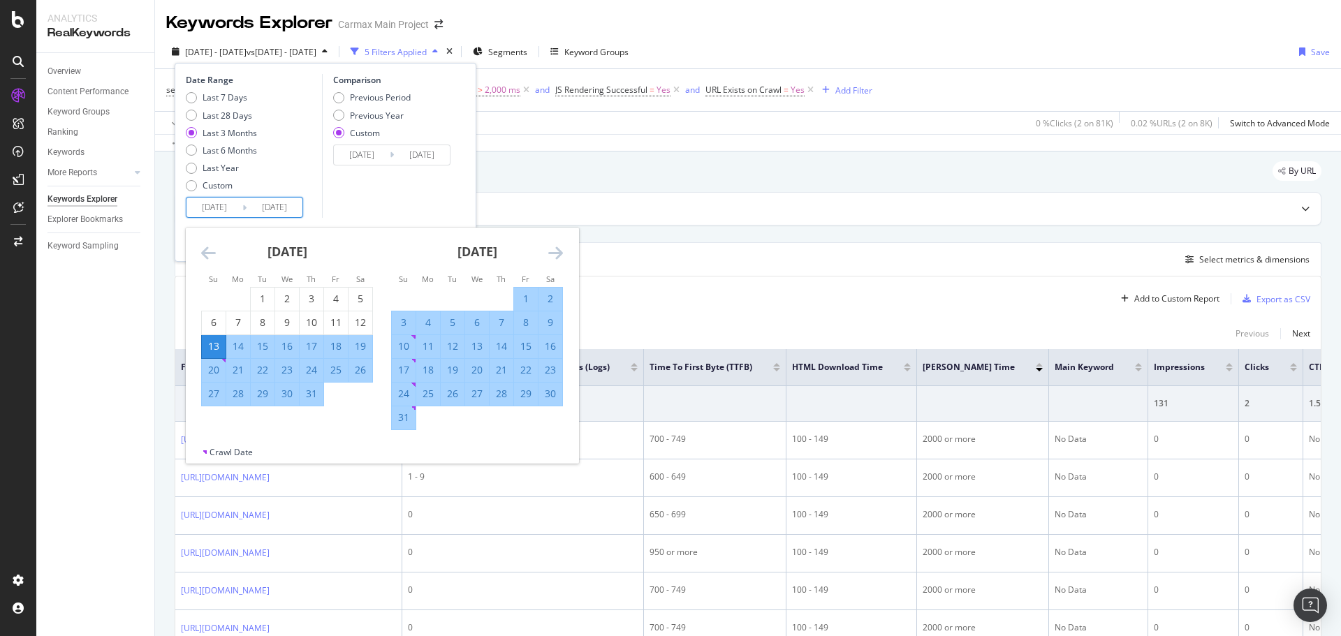
click at [549, 248] on icon "Move forward to switch to the next month." at bounding box center [555, 252] width 15 height 17
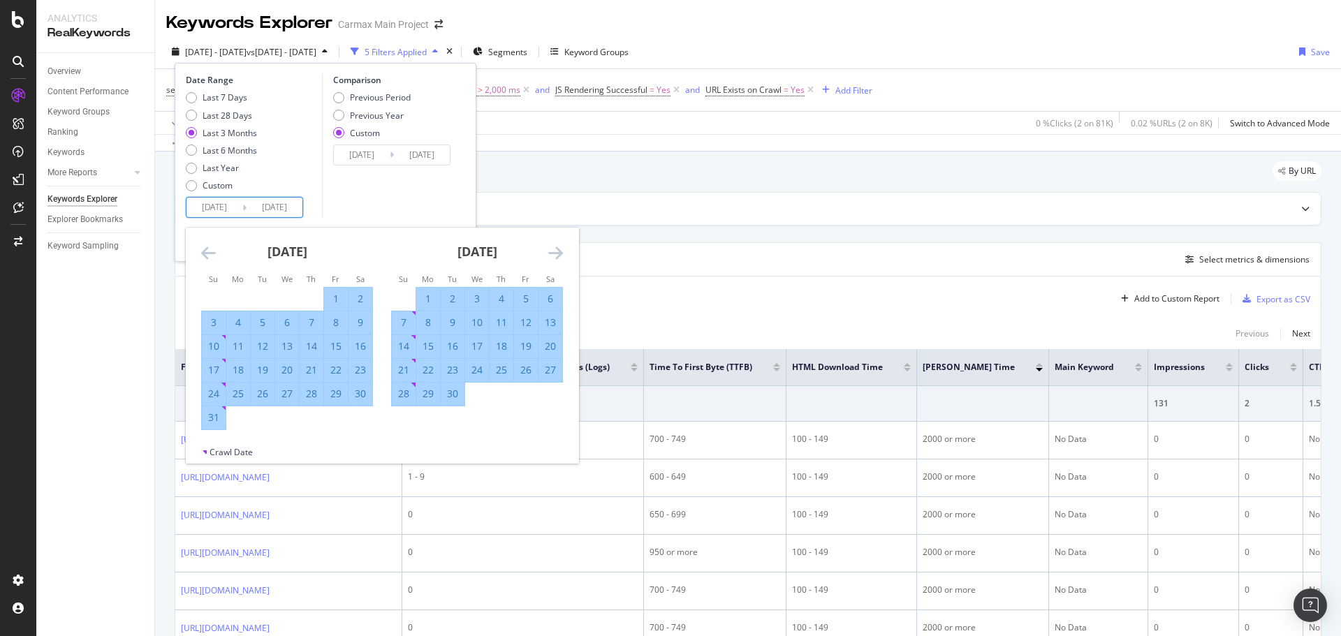
click at [554, 250] on icon "Move forward to switch to the next month." at bounding box center [555, 252] width 15 height 17
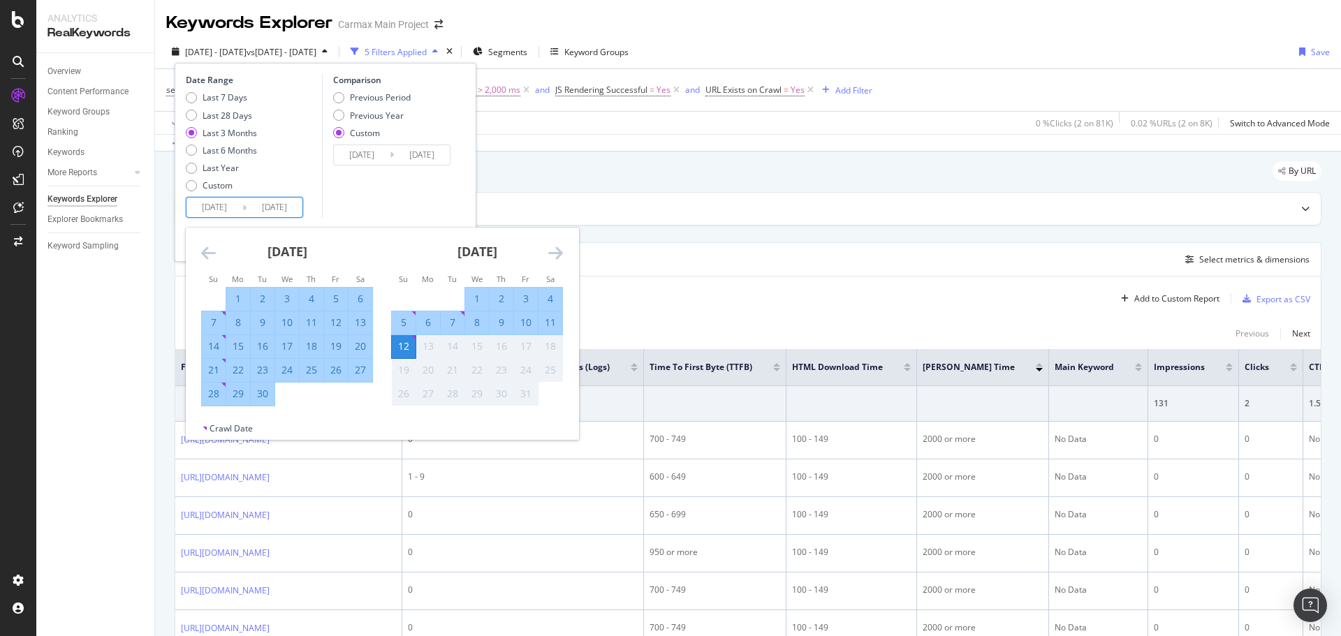
click at [438, 182] on div "Comparison Previous Period Previous Year Custom 2025/10/07 Navigate forward to …" at bounding box center [388, 146] width 133 height 144
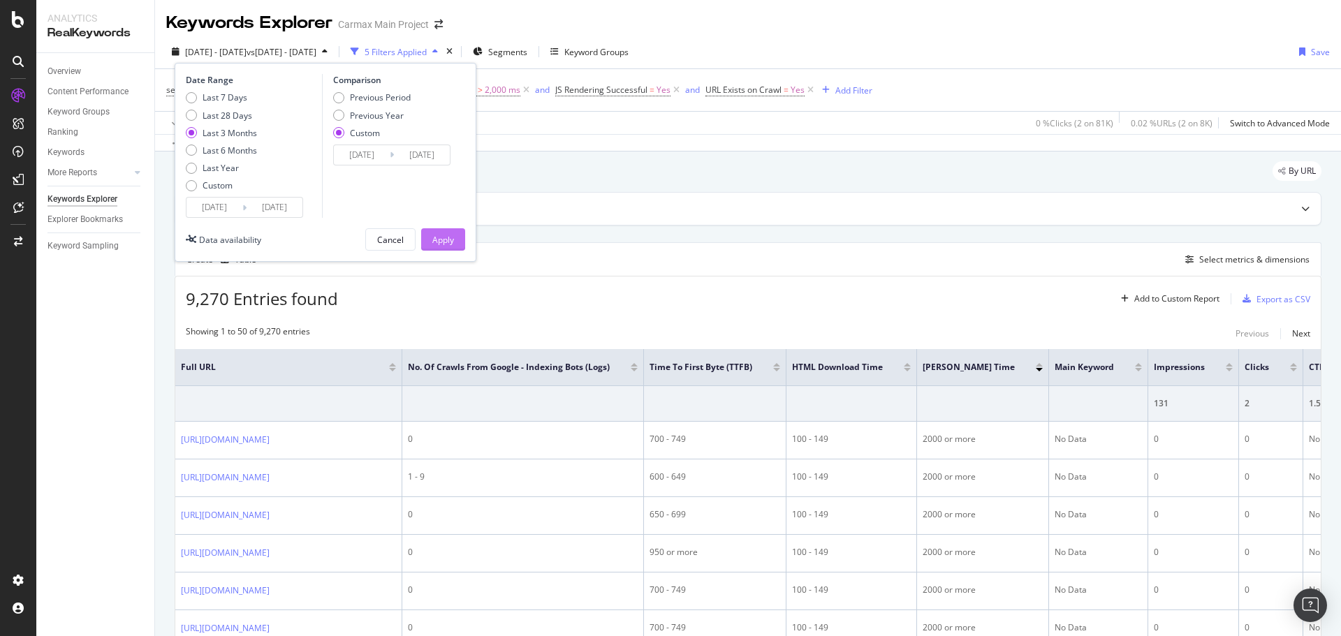
click at [439, 234] on div "Apply" at bounding box center [443, 240] width 22 height 12
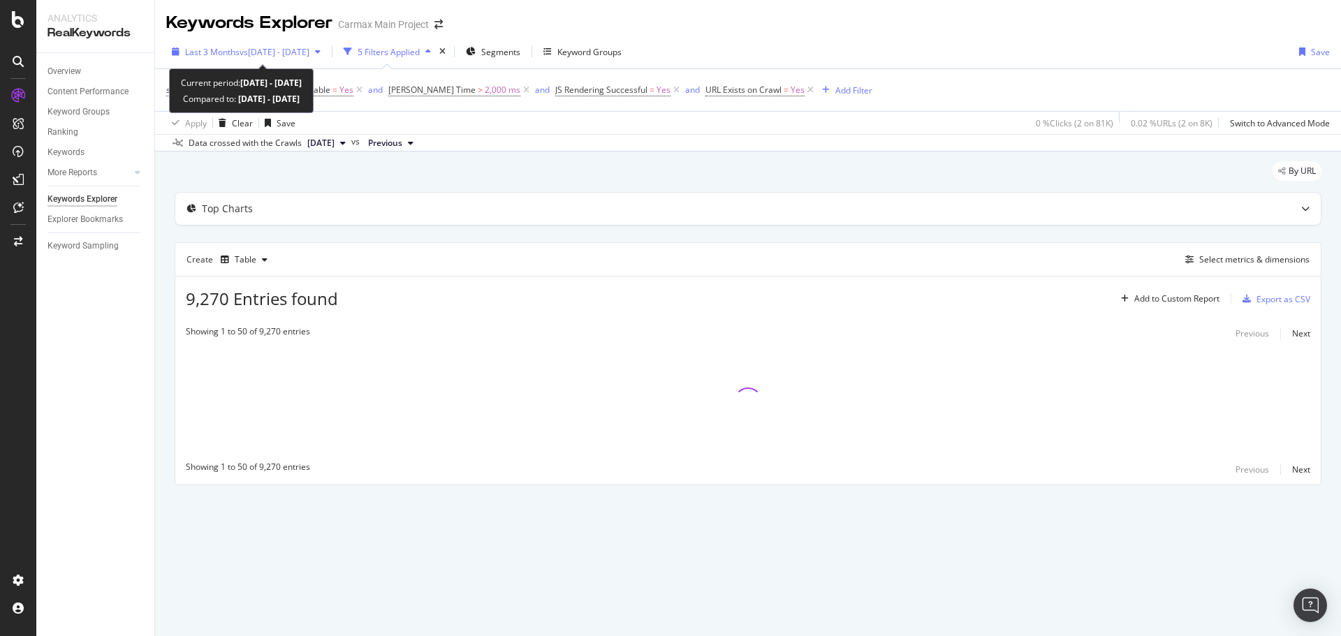
click at [291, 51] on span "vs 2025 Oct. 7th - Oct. 7th" at bounding box center [275, 52] width 70 height 12
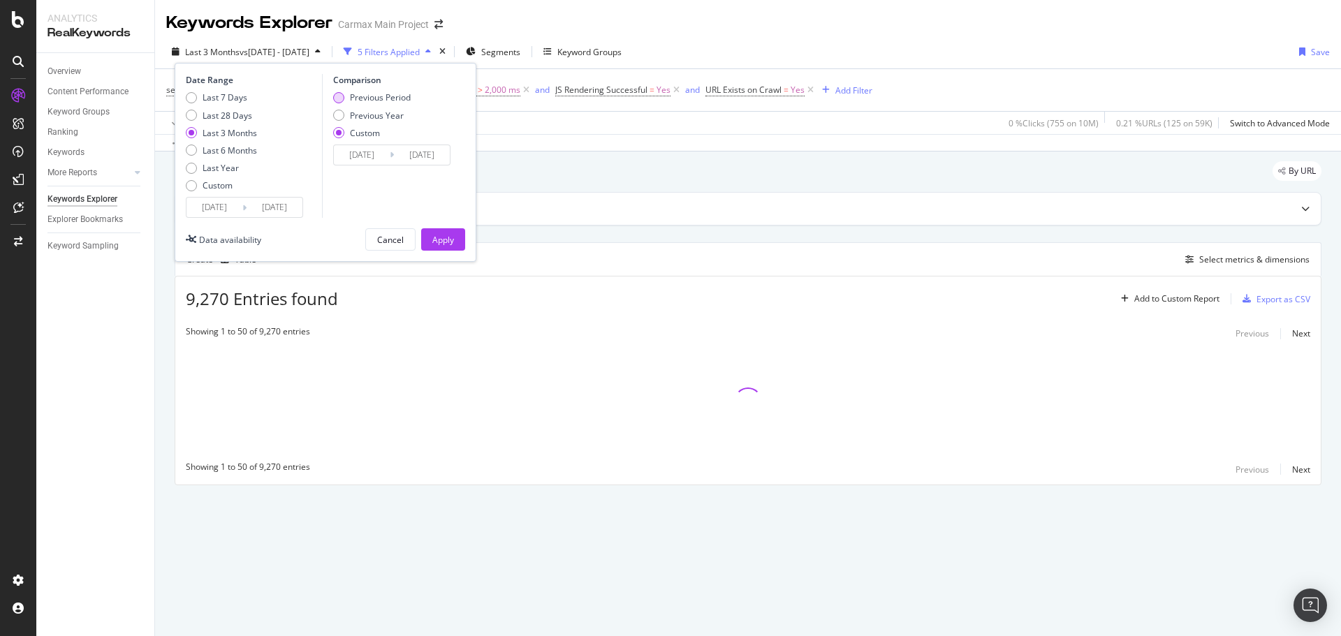
click at [363, 98] on div "Previous Period" at bounding box center [380, 97] width 61 height 12
type input "2025/04/12"
type input "2025/07/12"
click at [440, 237] on div "Apply" at bounding box center [443, 240] width 22 height 12
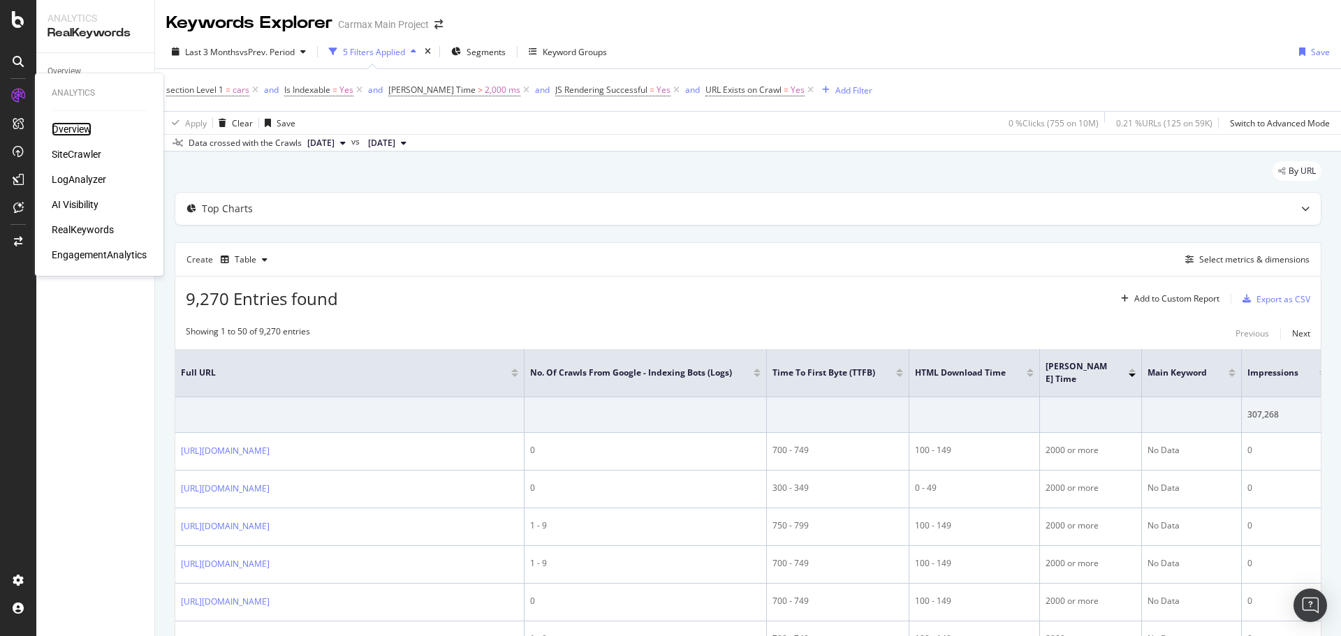
click at [68, 124] on div "Overview" at bounding box center [72, 129] width 40 height 14
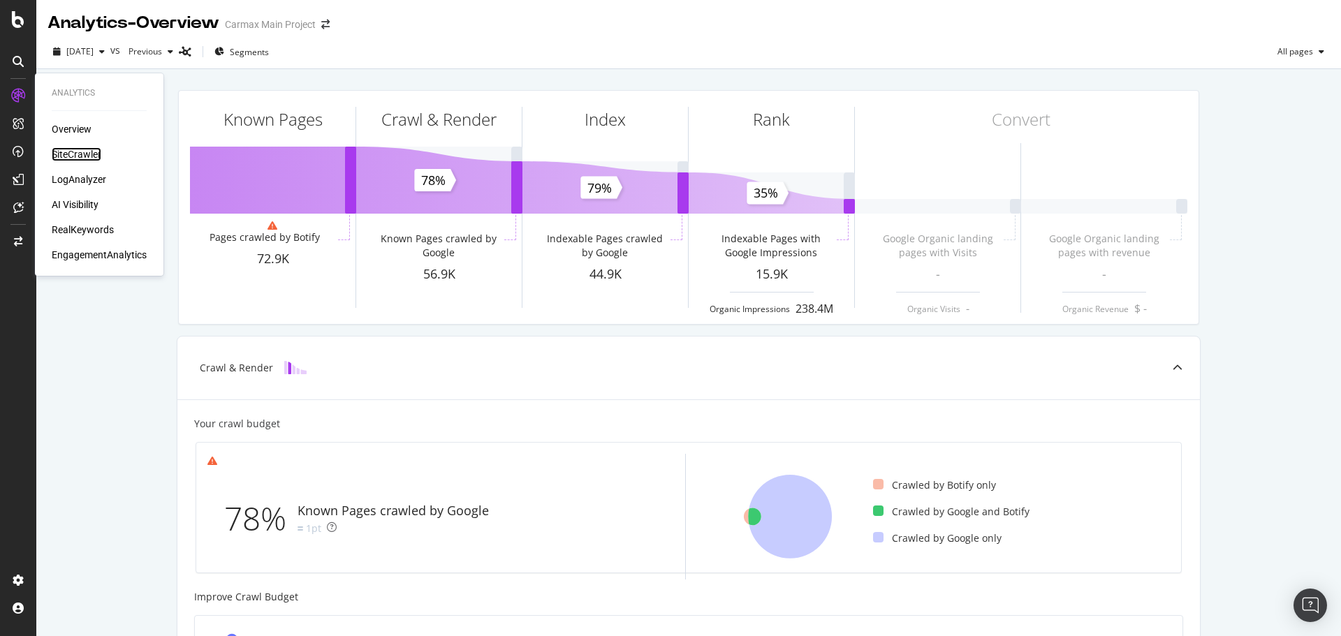
click at [75, 154] on div "SiteCrawler" at bounding box center [77, 154] width 50 height 14
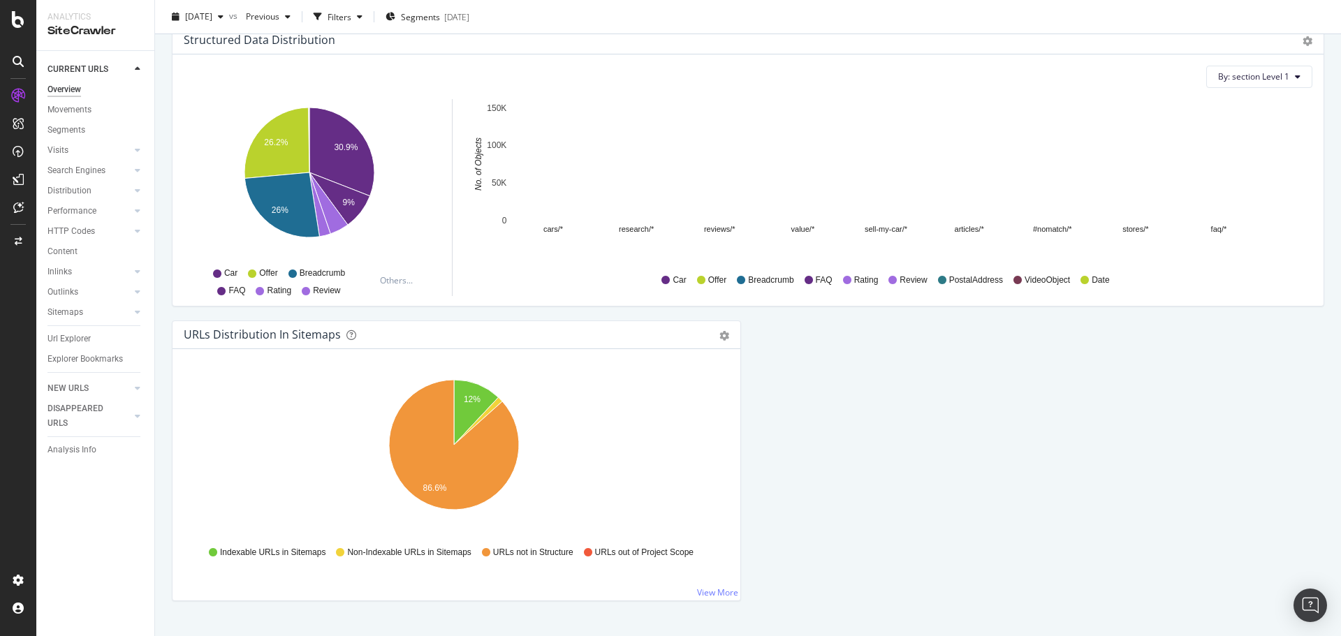
scroll to position [1390, 0]
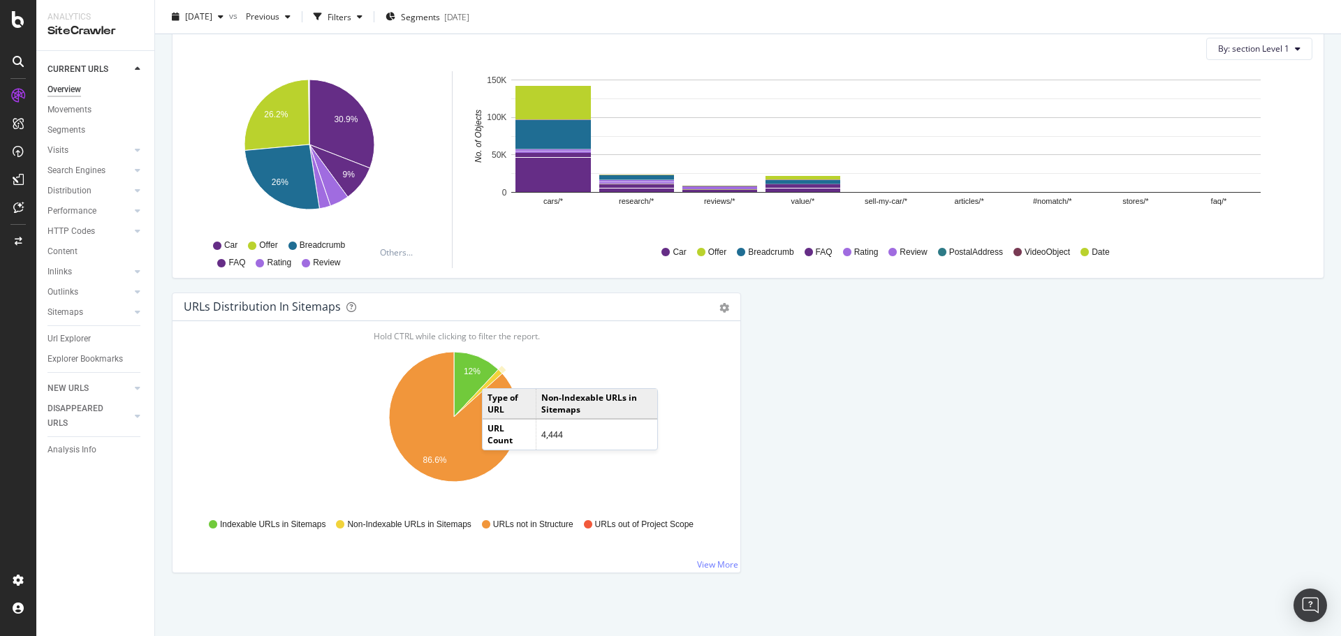
click at [496, 374] on icon "A chart." at bounding box center [478, 392] width 48 height 47
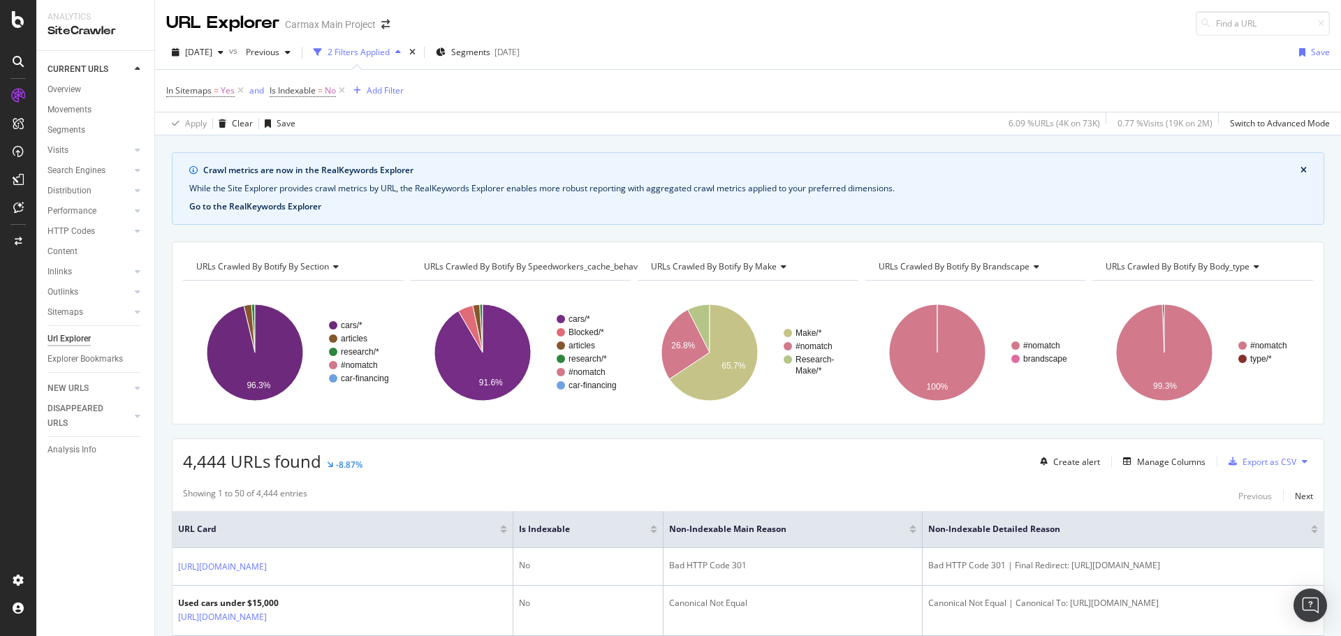
click at [274, 205] on button "Go to the RealKeywords Explorer" at bounding box center [255, 206] width 132 height 13
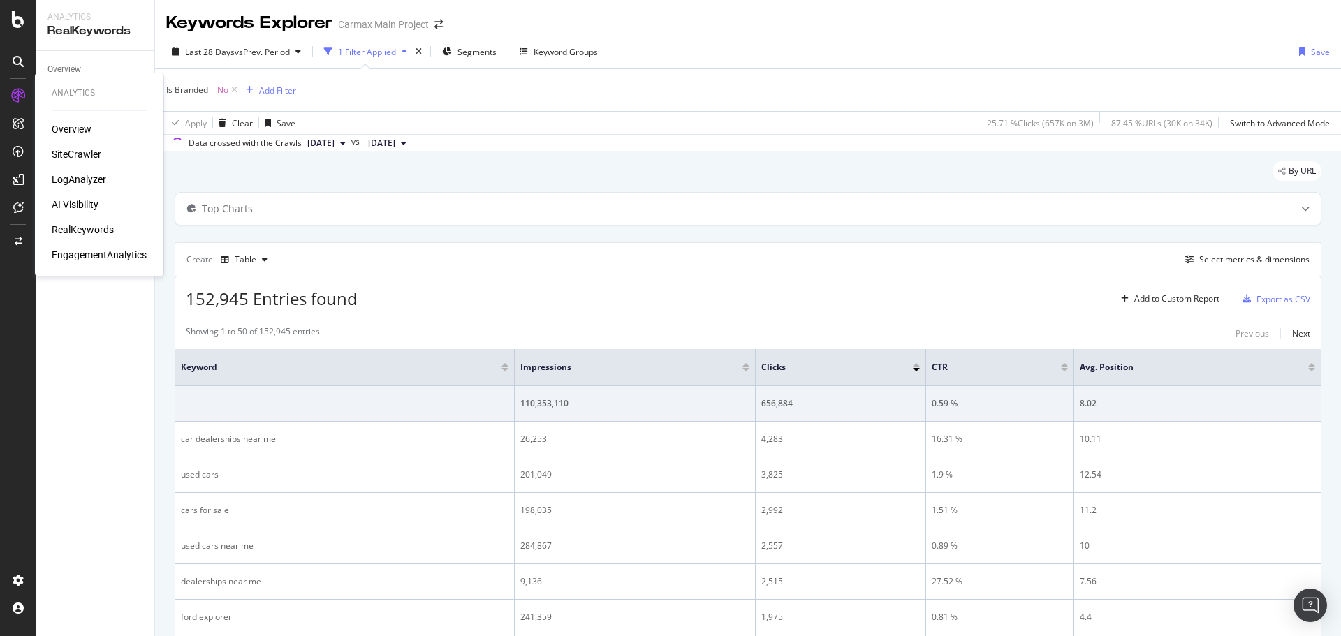
click at [89, 183] on div "LogAnalyzer" at bounding box center [79, 179] width 54 height 14
